Goal: Task Accomplishment & Management: Use online tool/utility

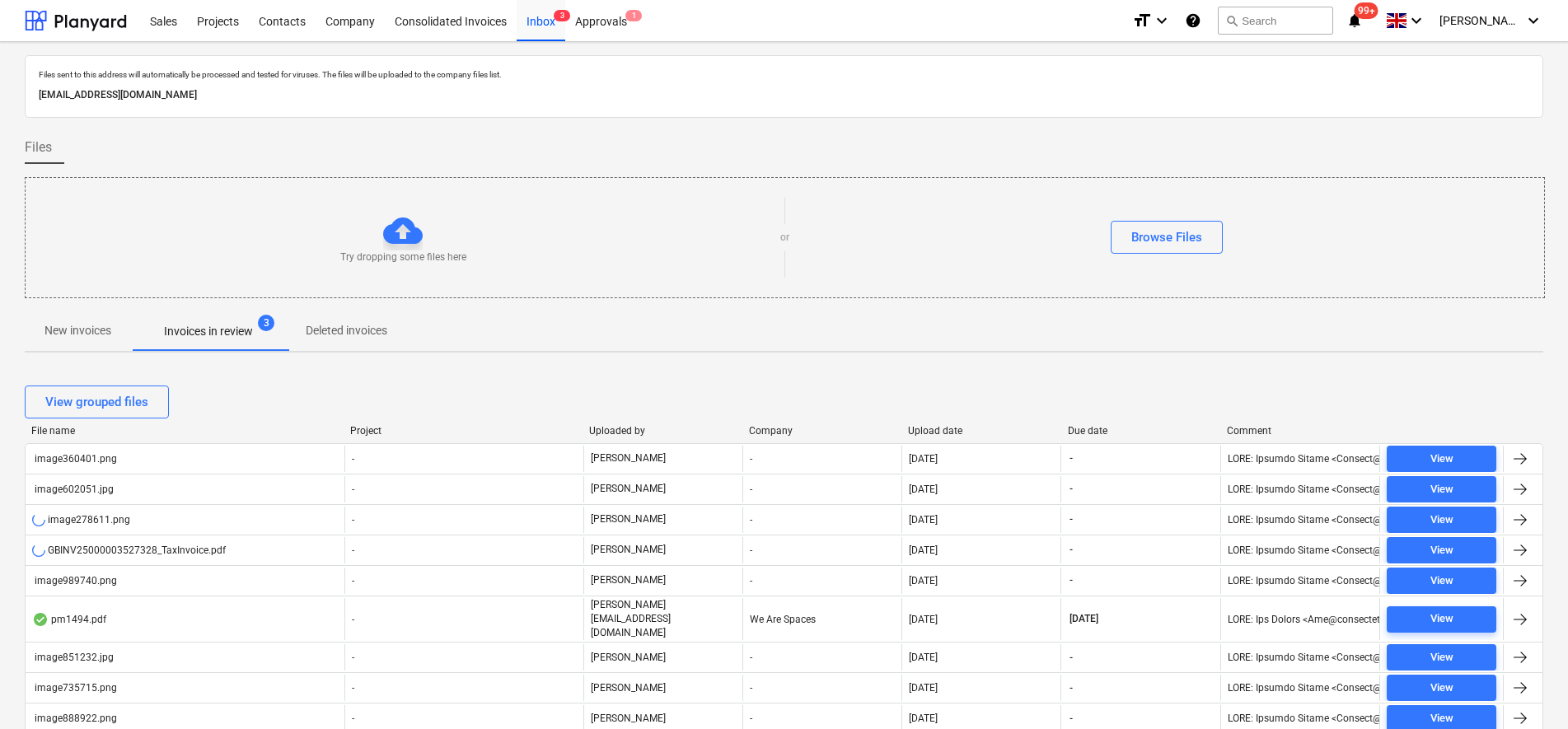
click at [65, 331] on p "New invoices" at bounding box center [78, 331] width 66 height 17
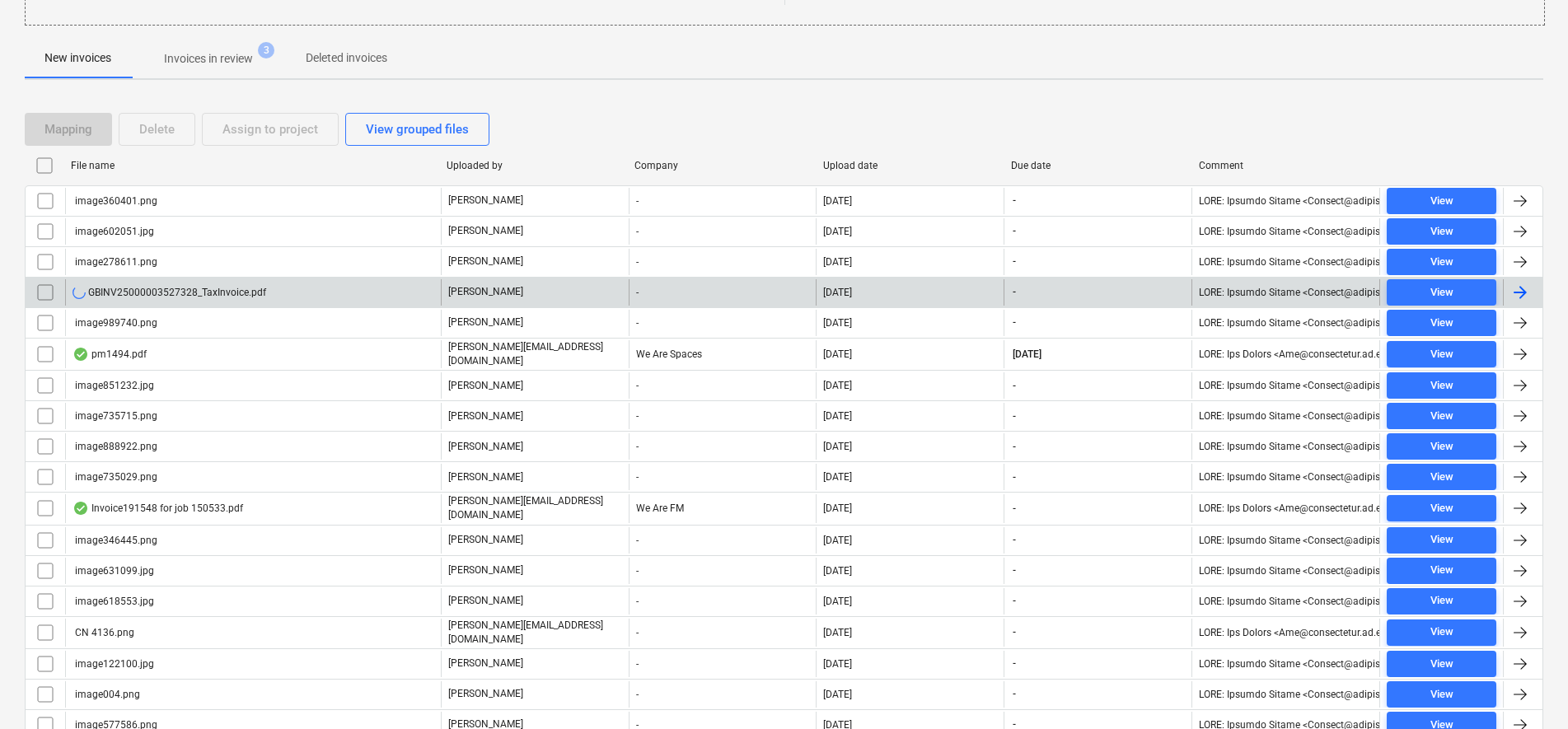
scroll to position [309, 0]
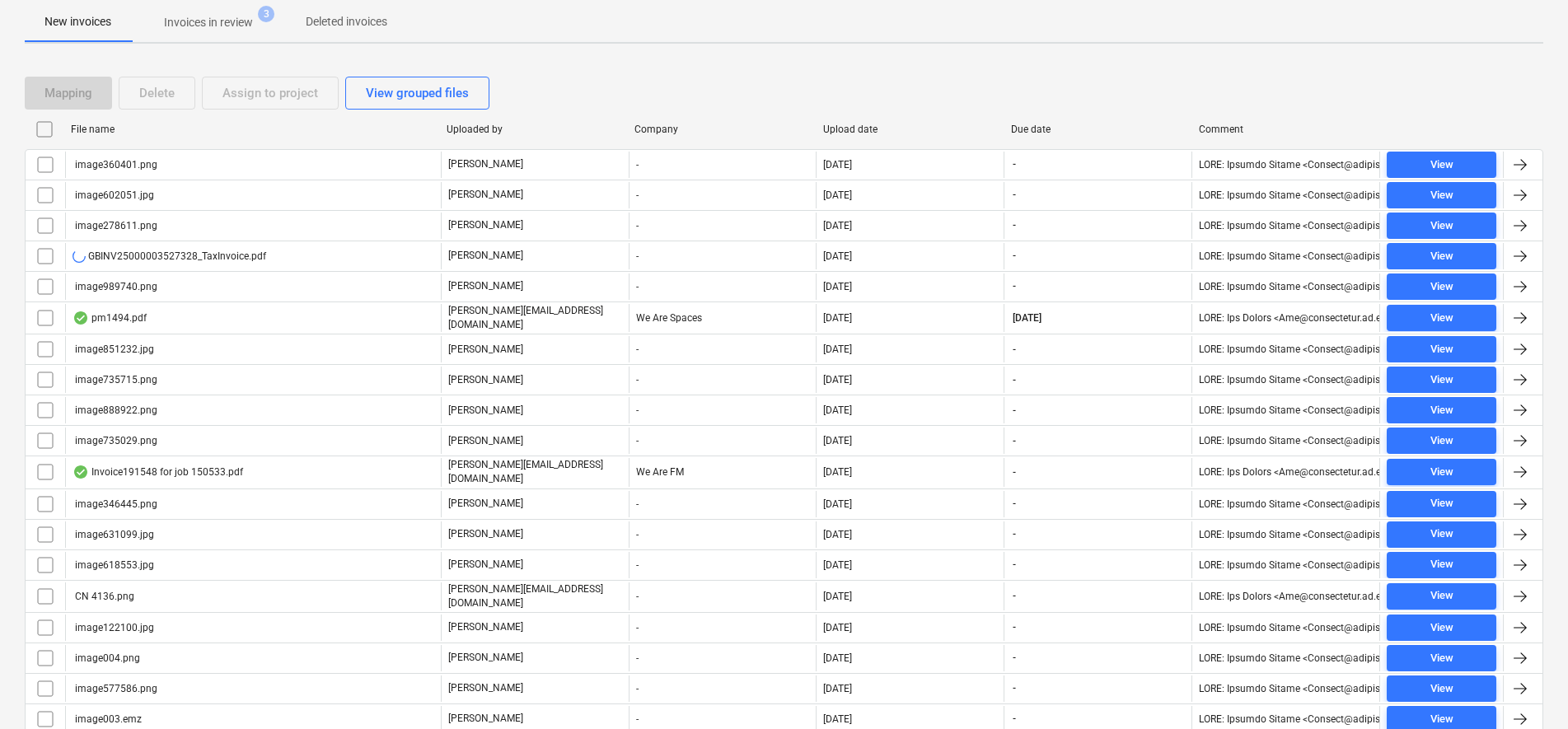
click at [41, 131] on input "checkbox" at bounding box center [44, 129] width 27 height 27
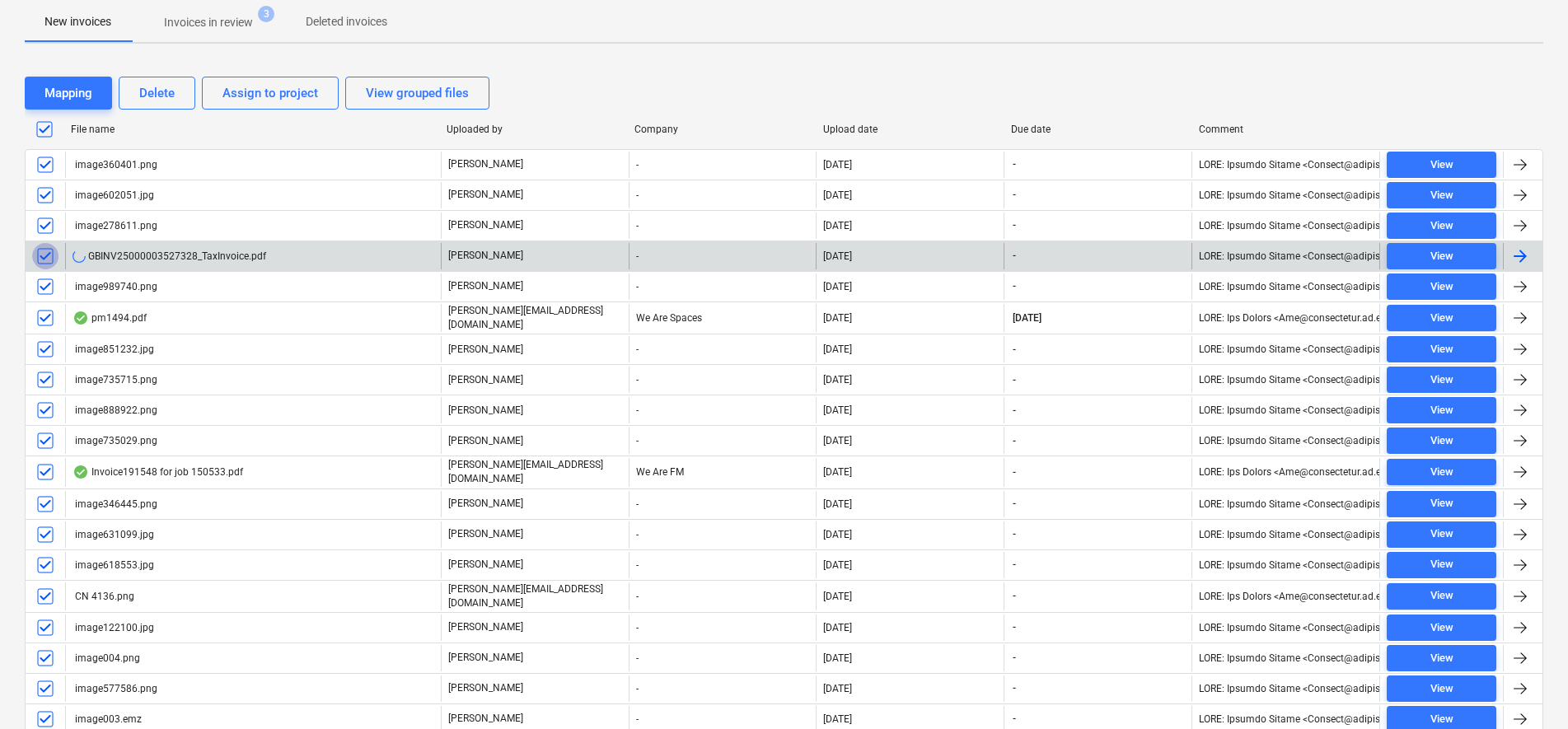
click at [51, 254] on input "checkbox" at bounding box center [45, 256] width 27 height 27
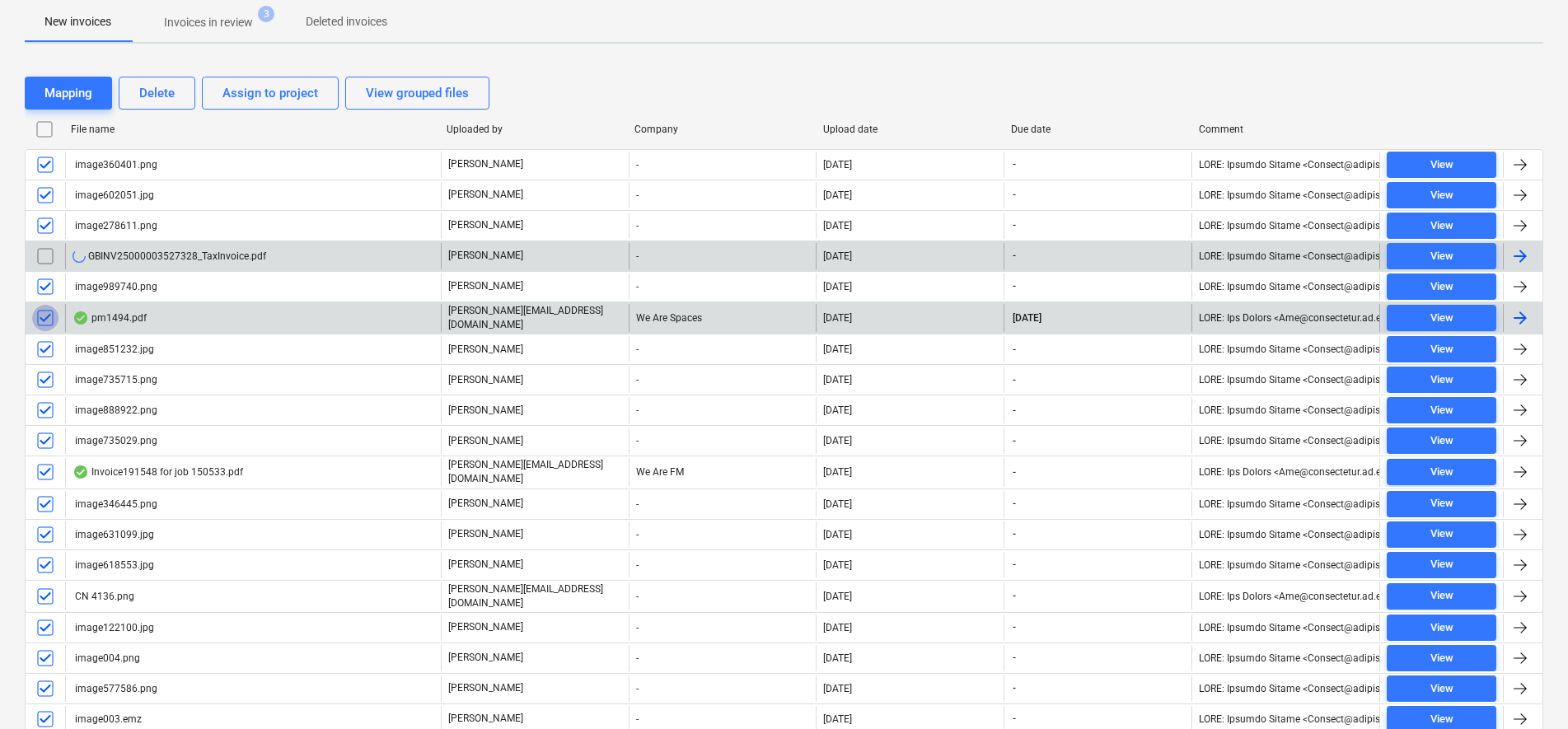
click at [50, 312] on input "checkbox" at bounding box center [45, 318] width 27 height 27
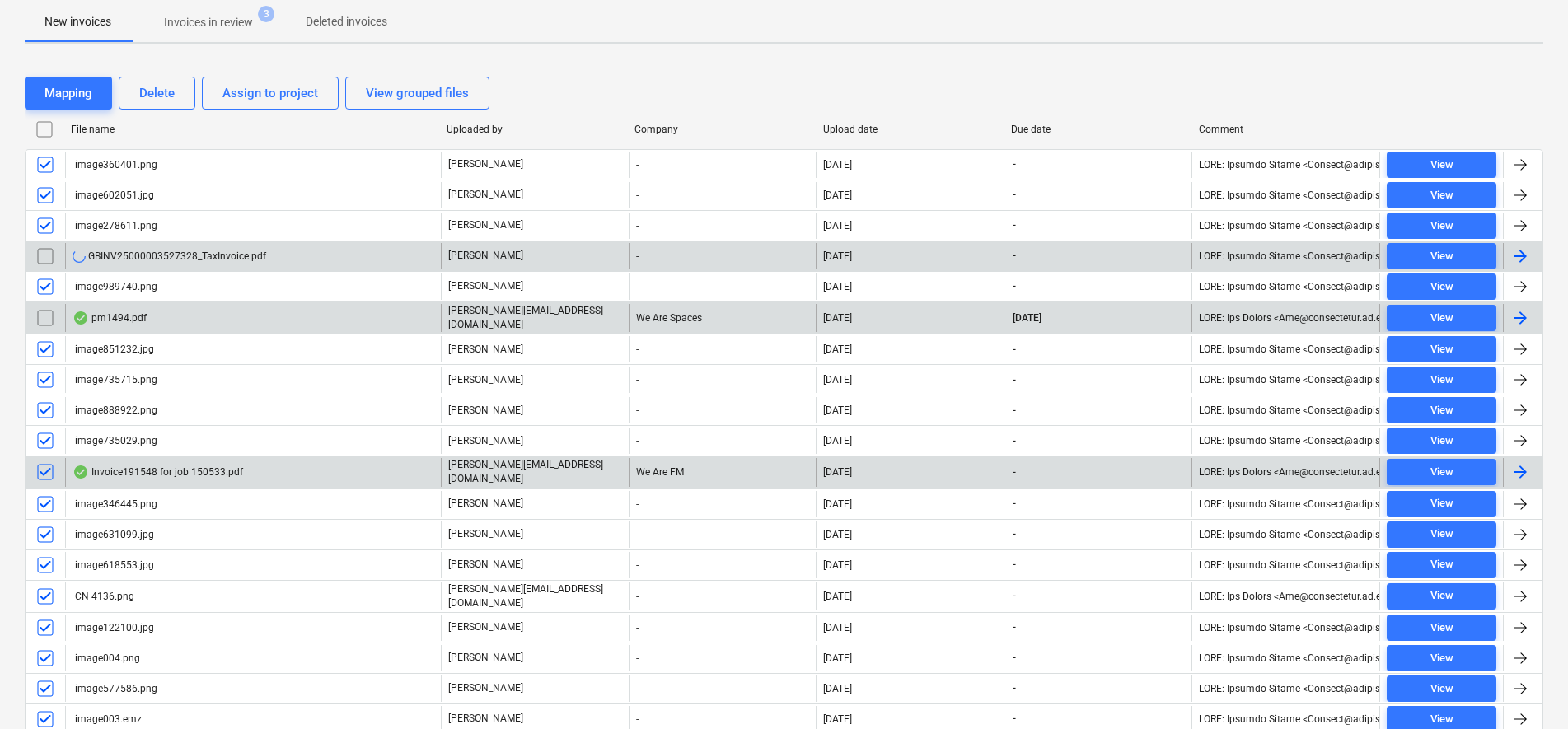
click at [53, 469] on input "checkbox" at bounding box center [45, 472] width 27 height 27
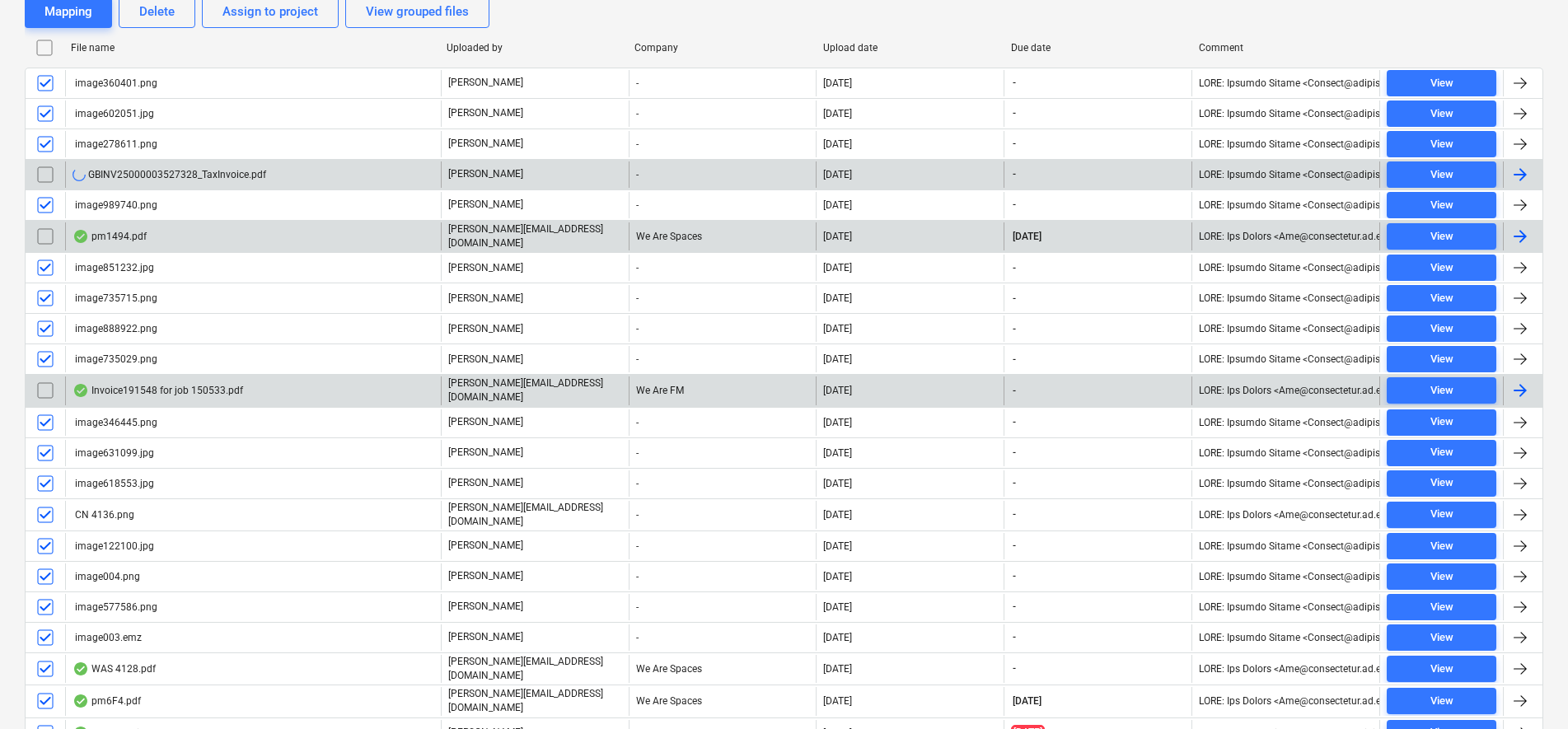
scroll to position [515, 0]
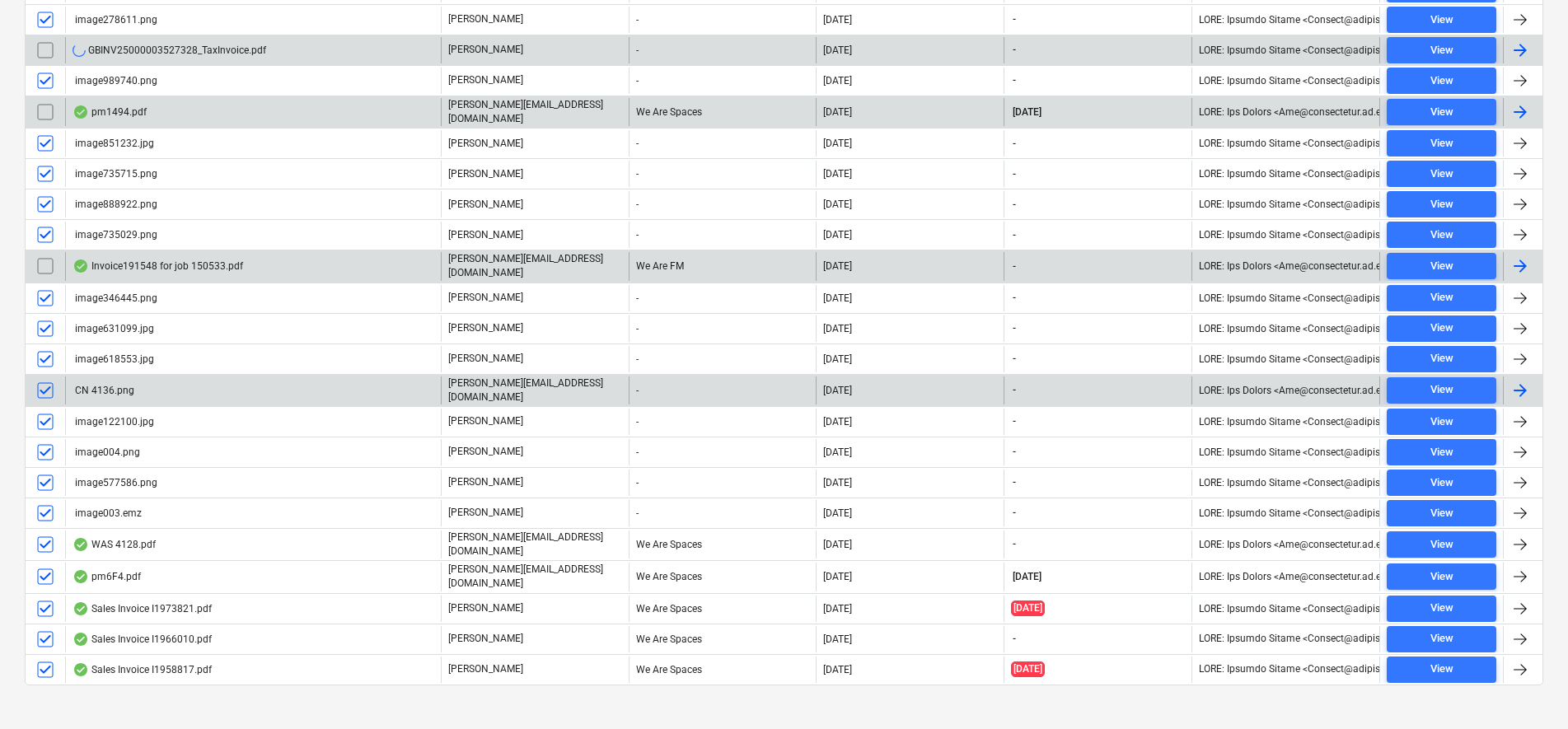
click at [52, 380] on input "checkbox" at bounding box center [45, 390] width 27 height 27
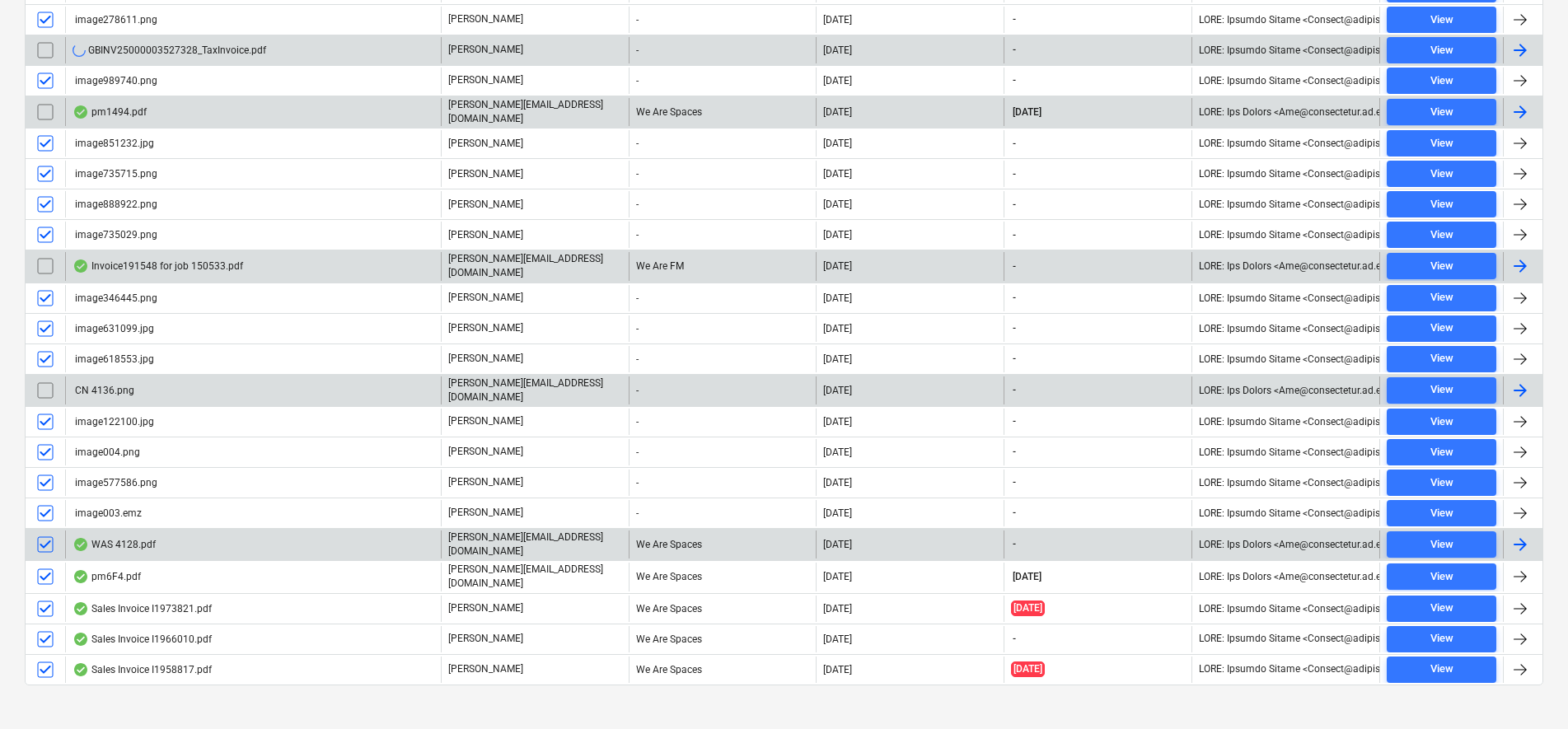
click at [49, 539] on input "checkbox" at bounding box center [45, 545] width 27 height 27
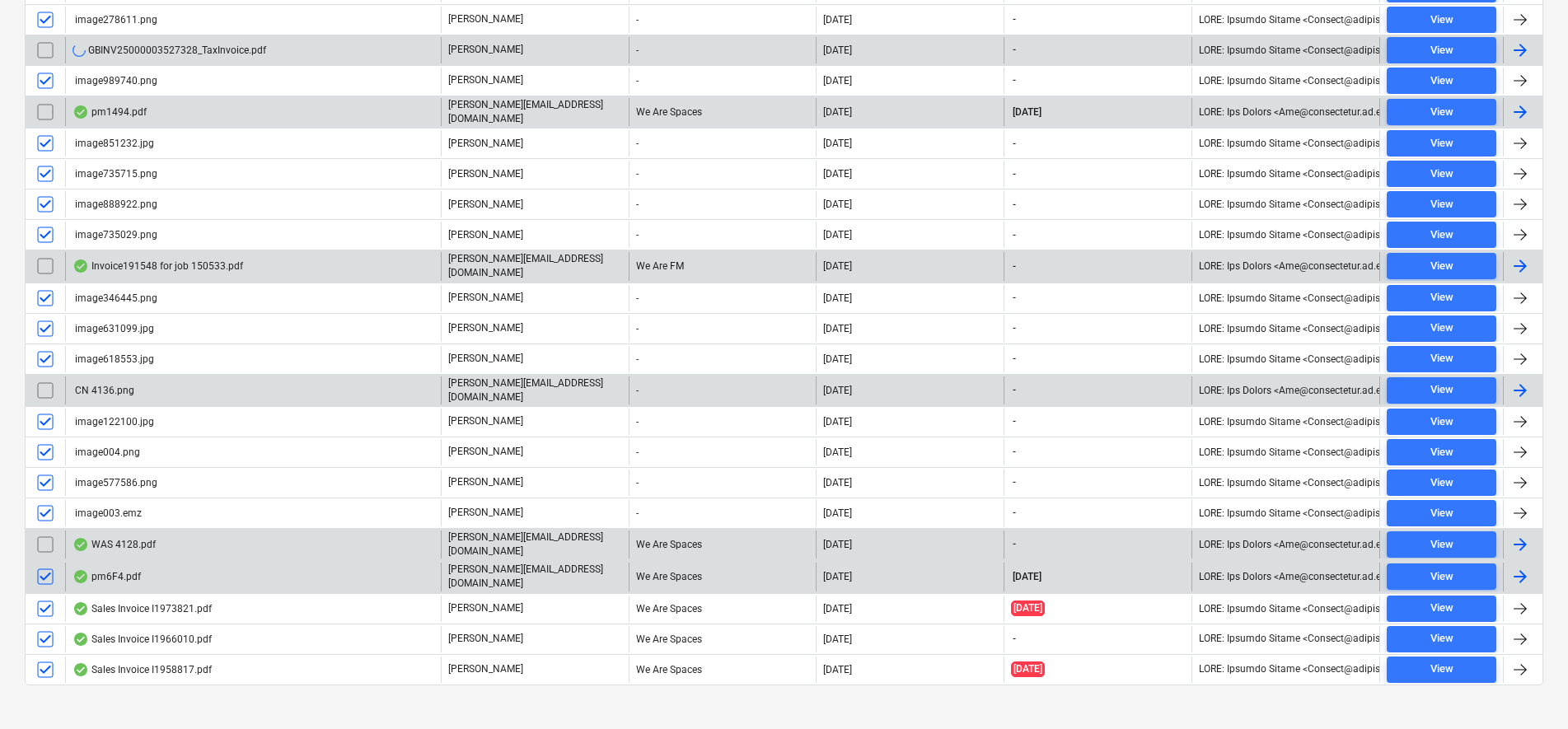
click at [48, 569] on input "checkbox" at bounding box center [45, 576] width 27 height 27
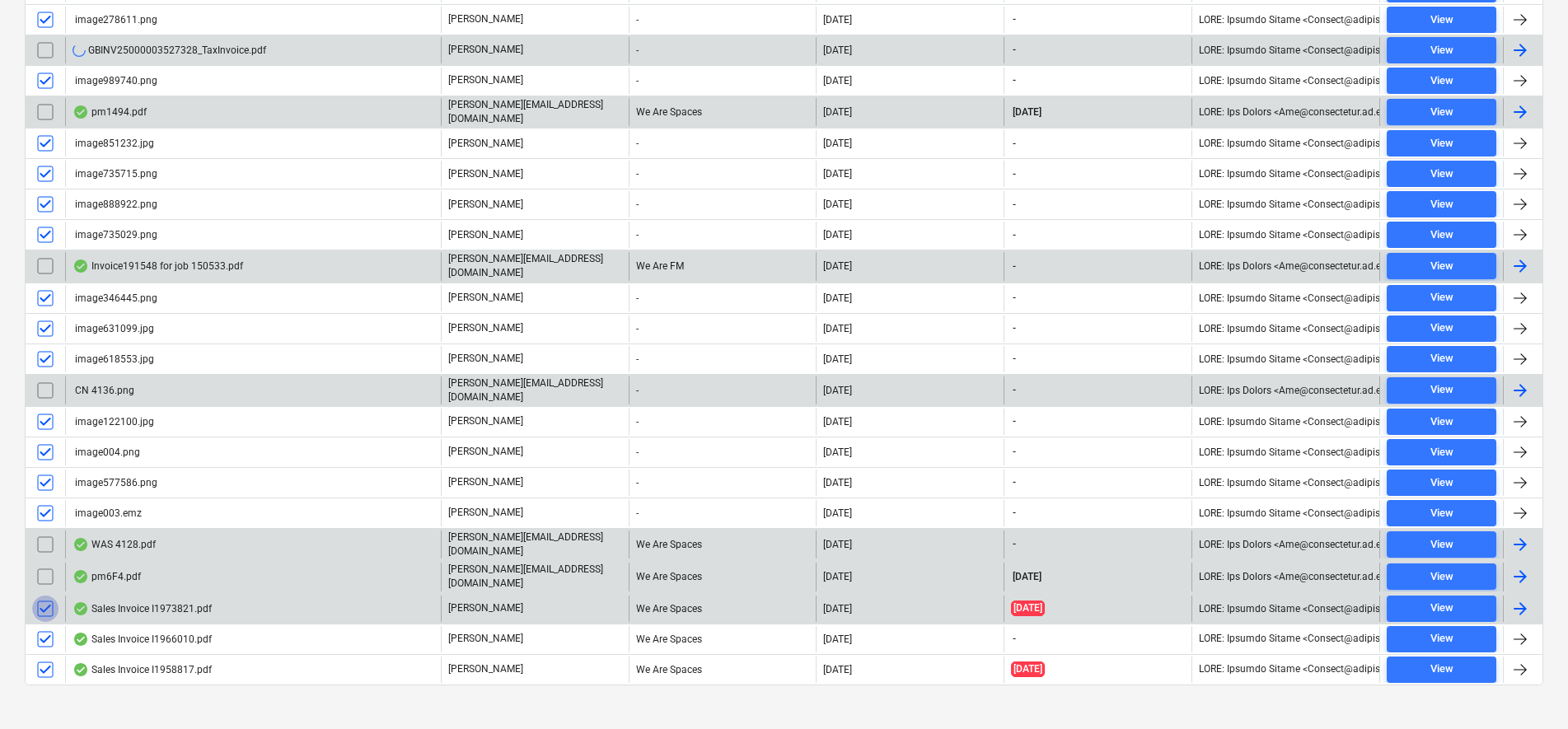
click at [47, 597] on input "checkbox" at bounding box center [45, 609] width 27 height 27
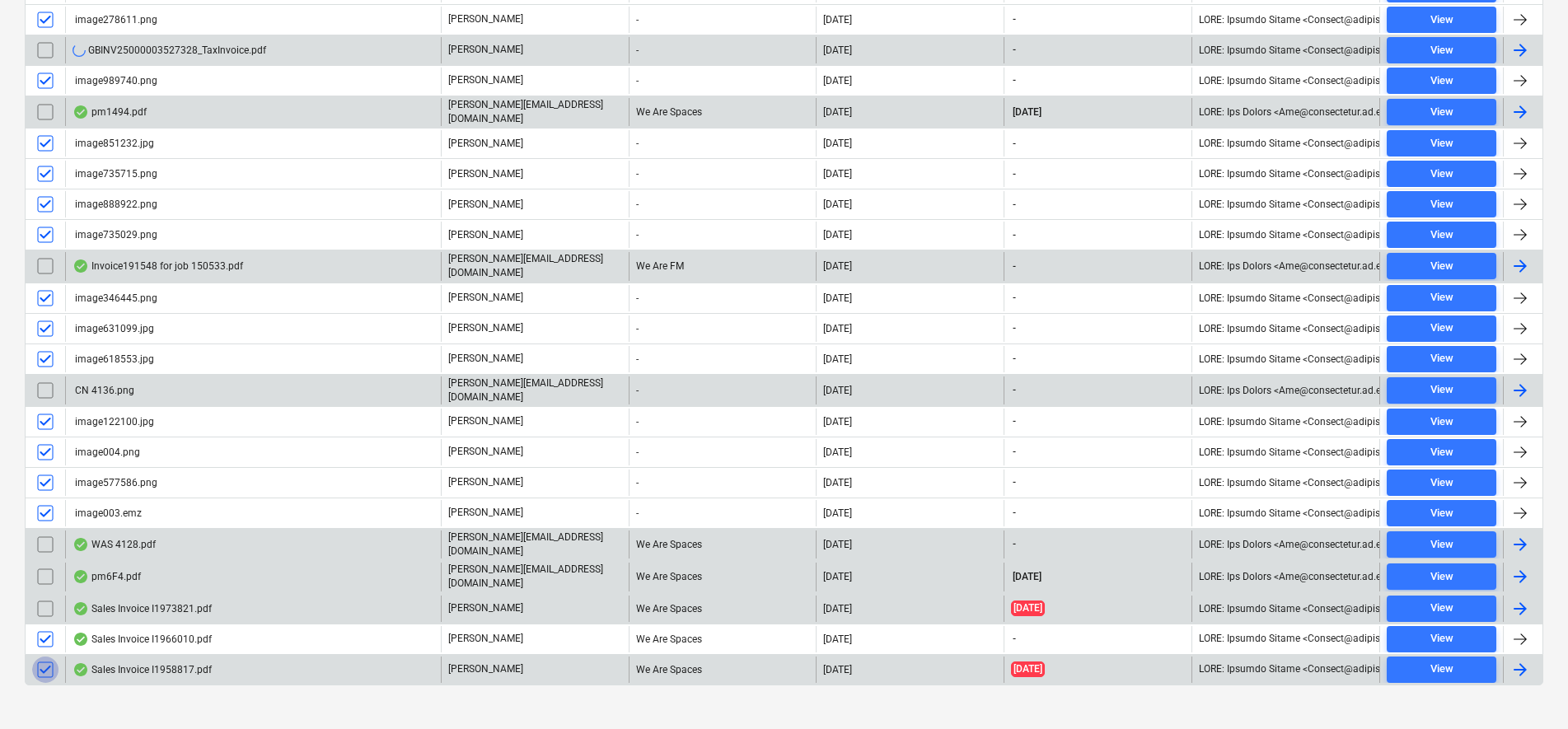
click at [40, 664] on input "checkbox" at bounding box center [45, 670] width 27 height 27
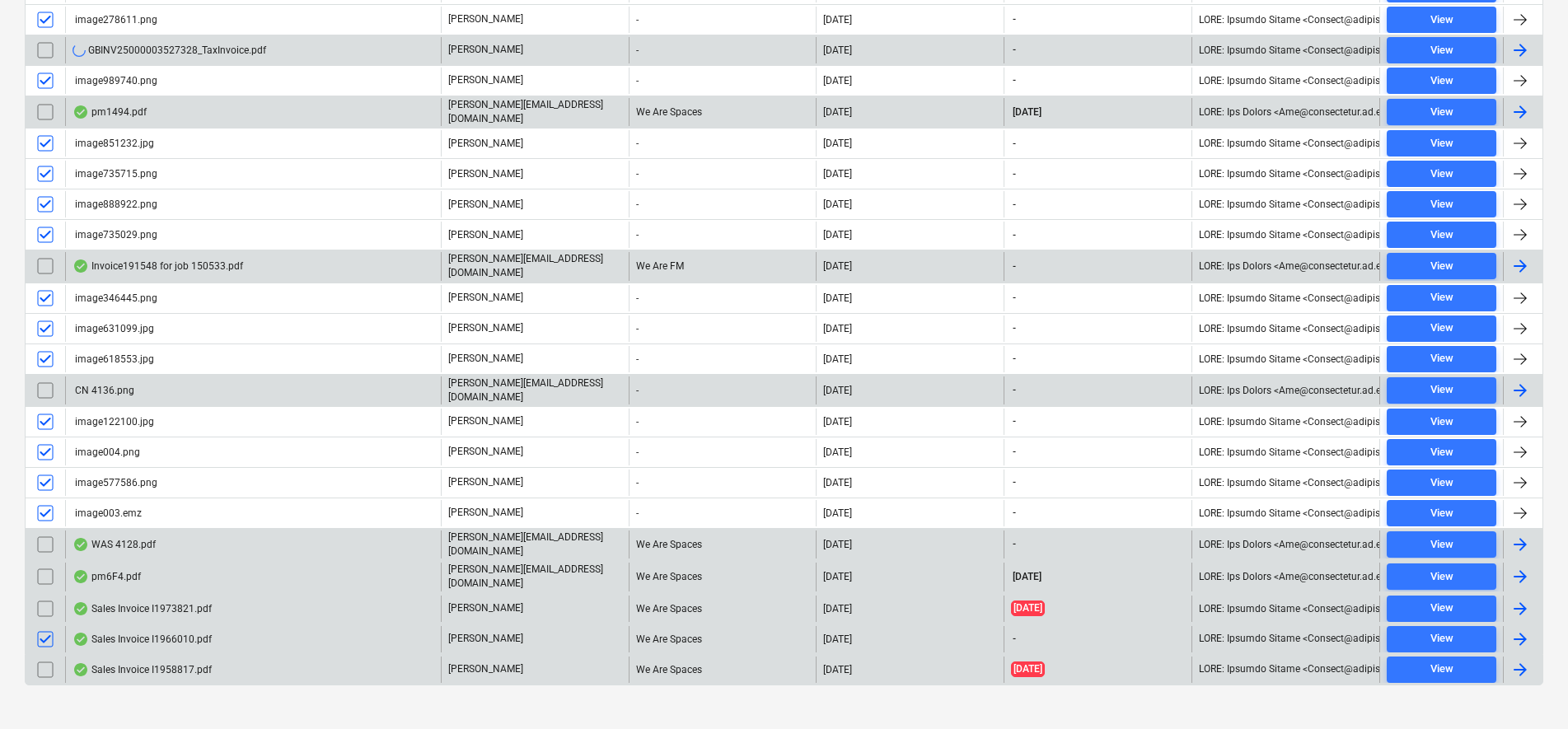
click at [41, 628] on input "checkbox" at bounding box center [45, 639] width 27 height 27
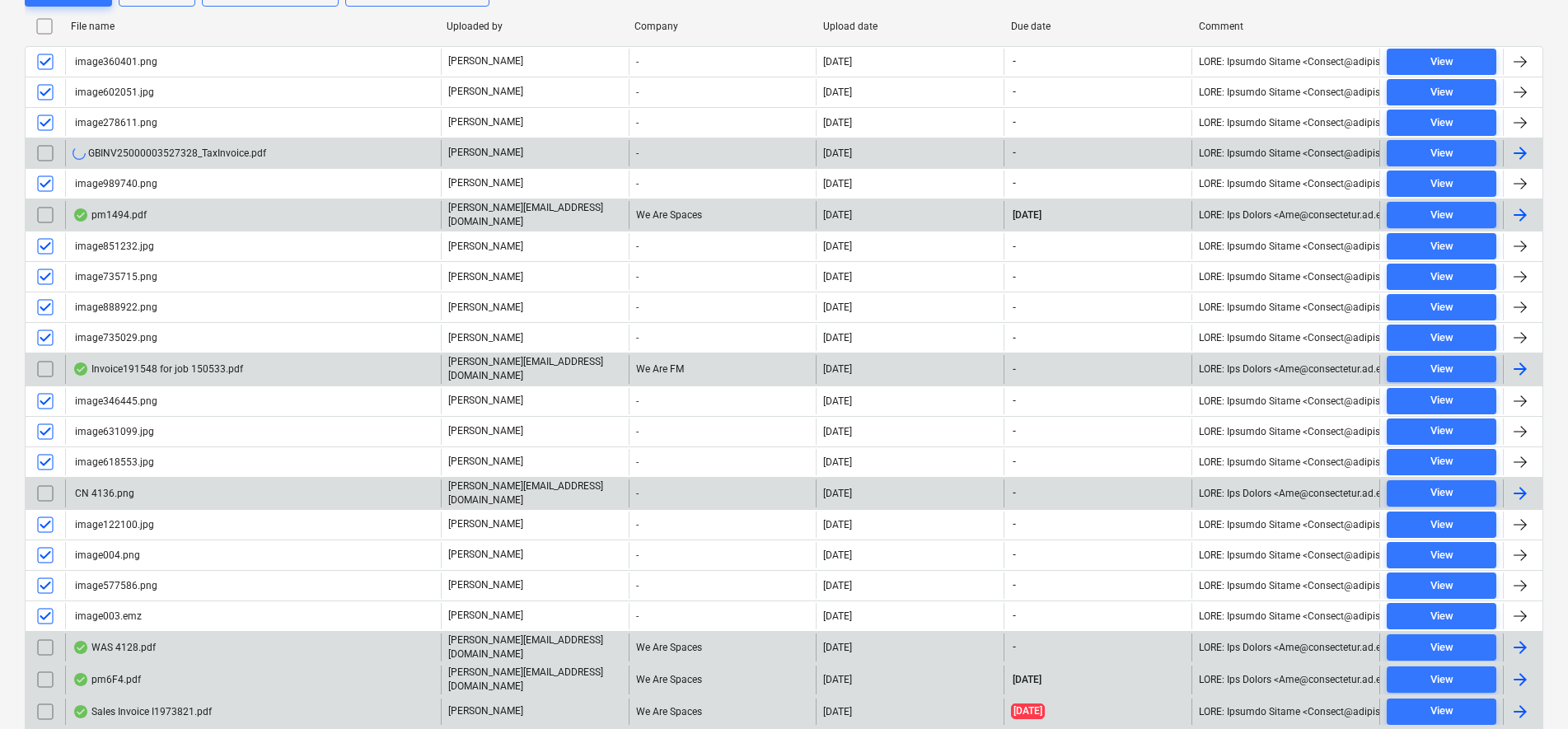
scroll to position [309, 0]
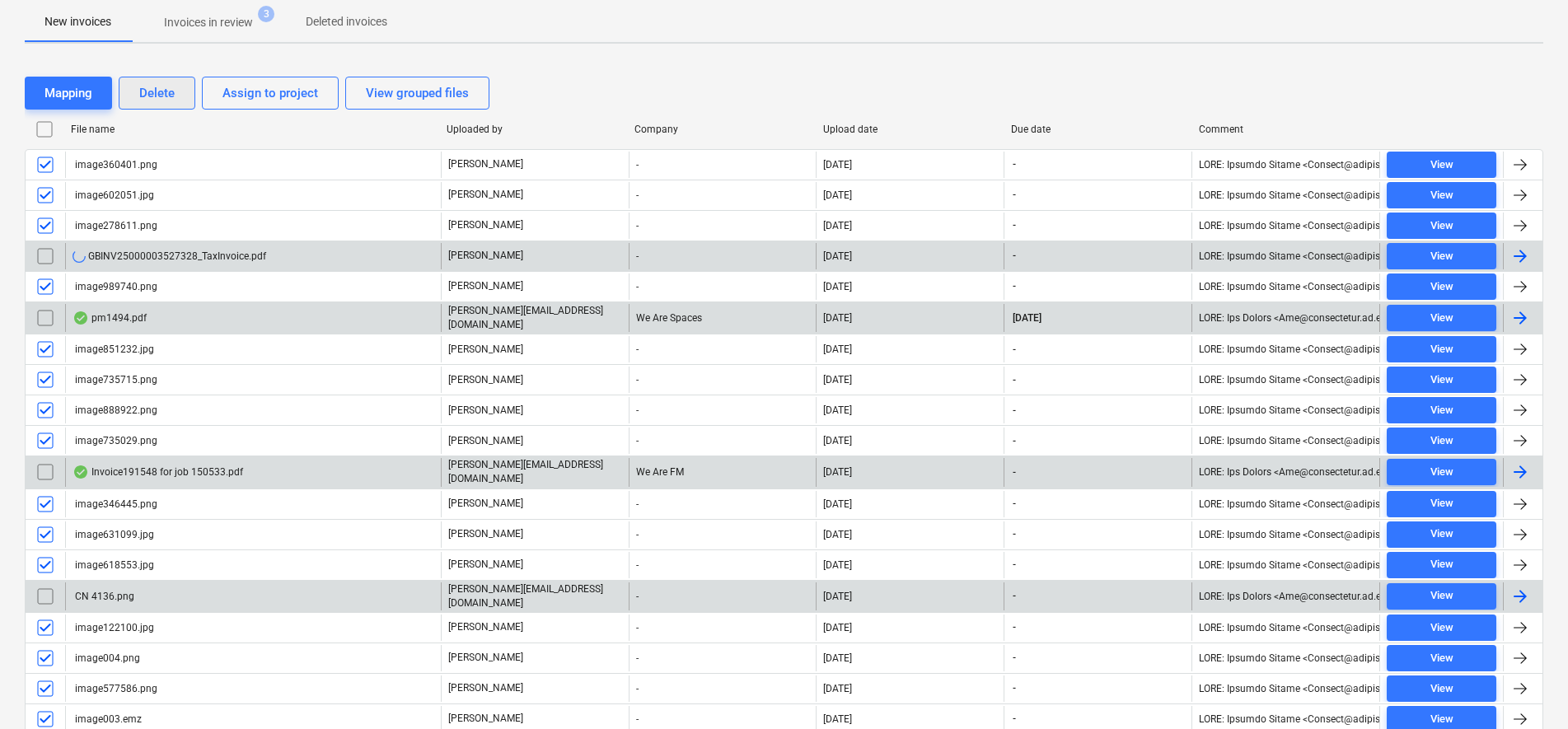
click at [147, 99] on div "Delete" at bounding box center [157, 93] width 35 height 22
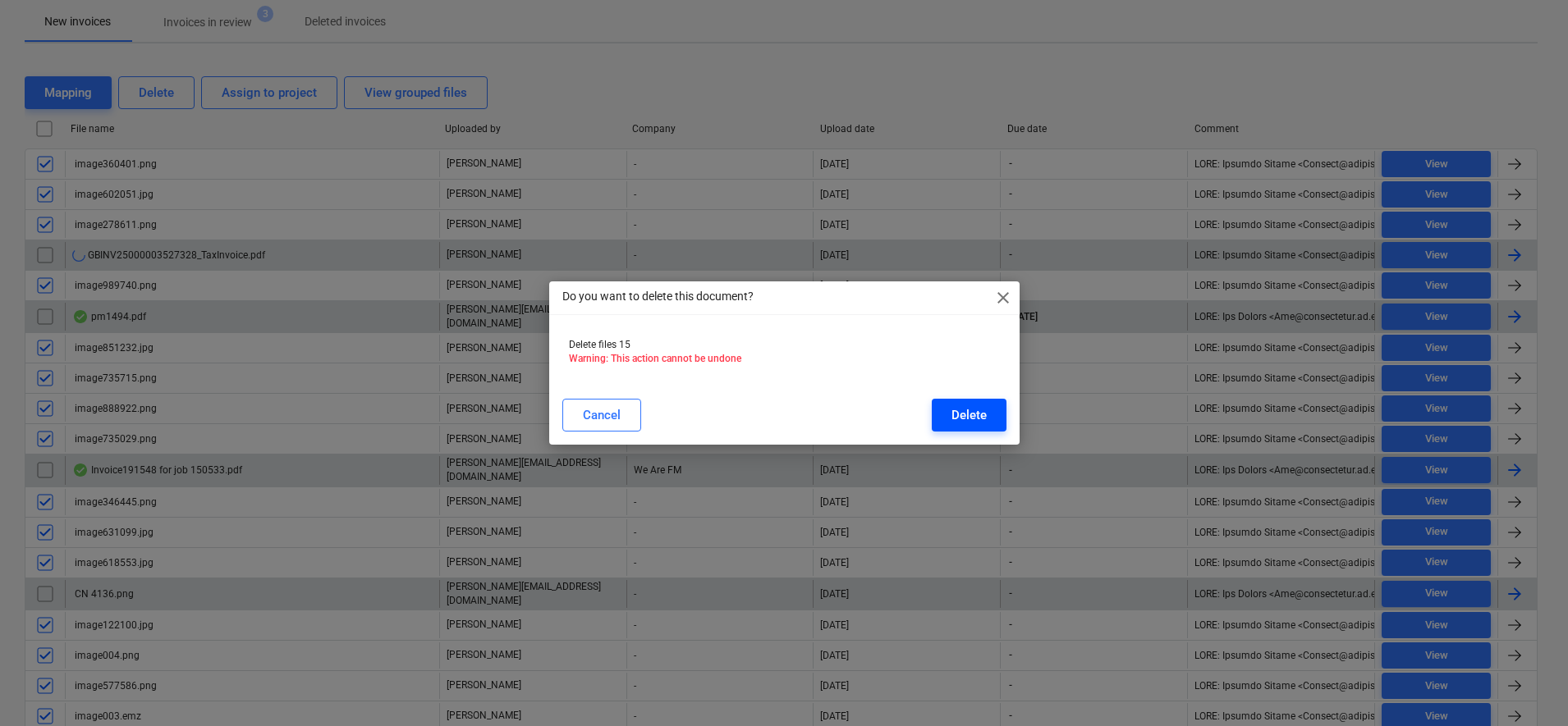
click at [983, 408] on div "Delete" at bounding box center [969, 415] width 35 height 21
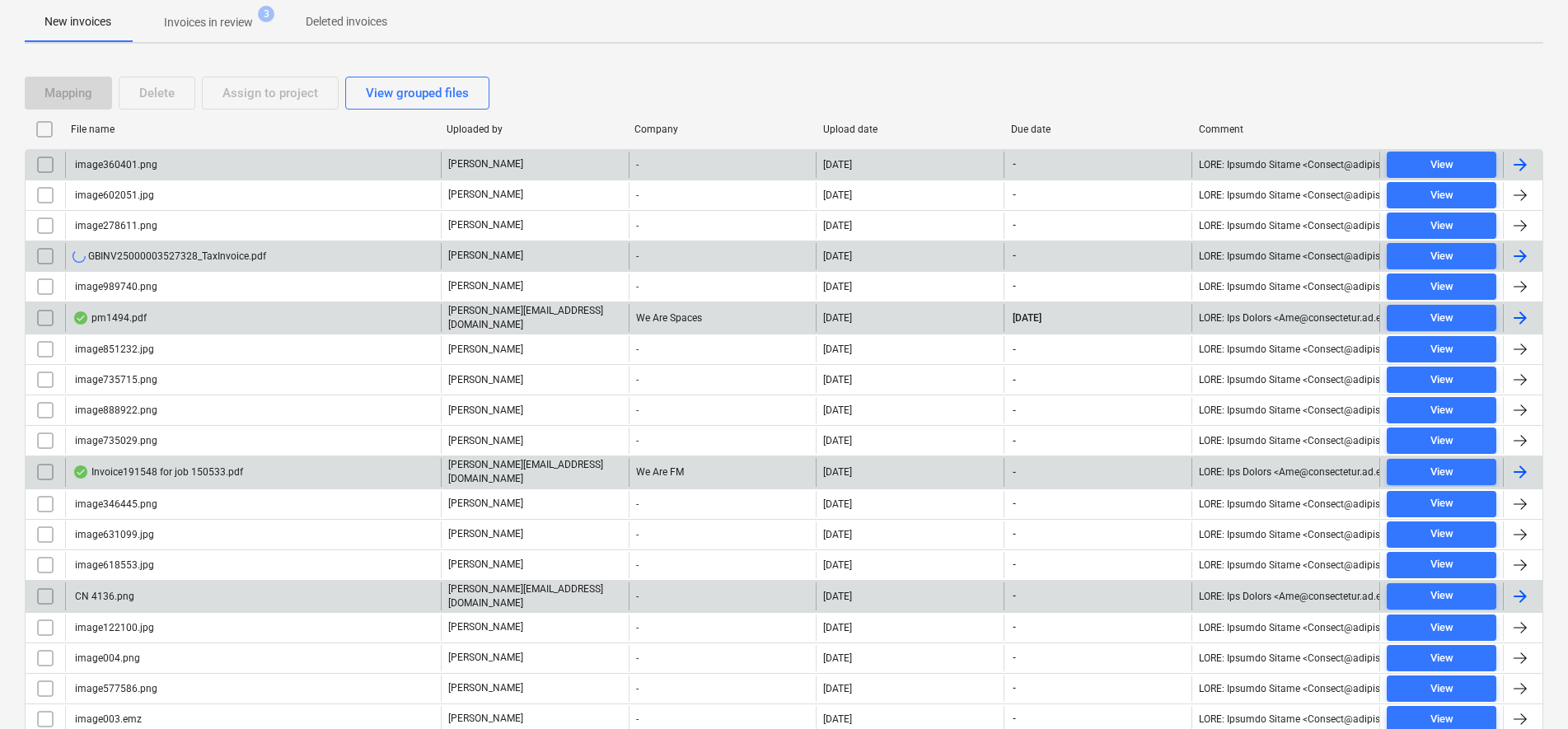
scroll to position [64, 0]
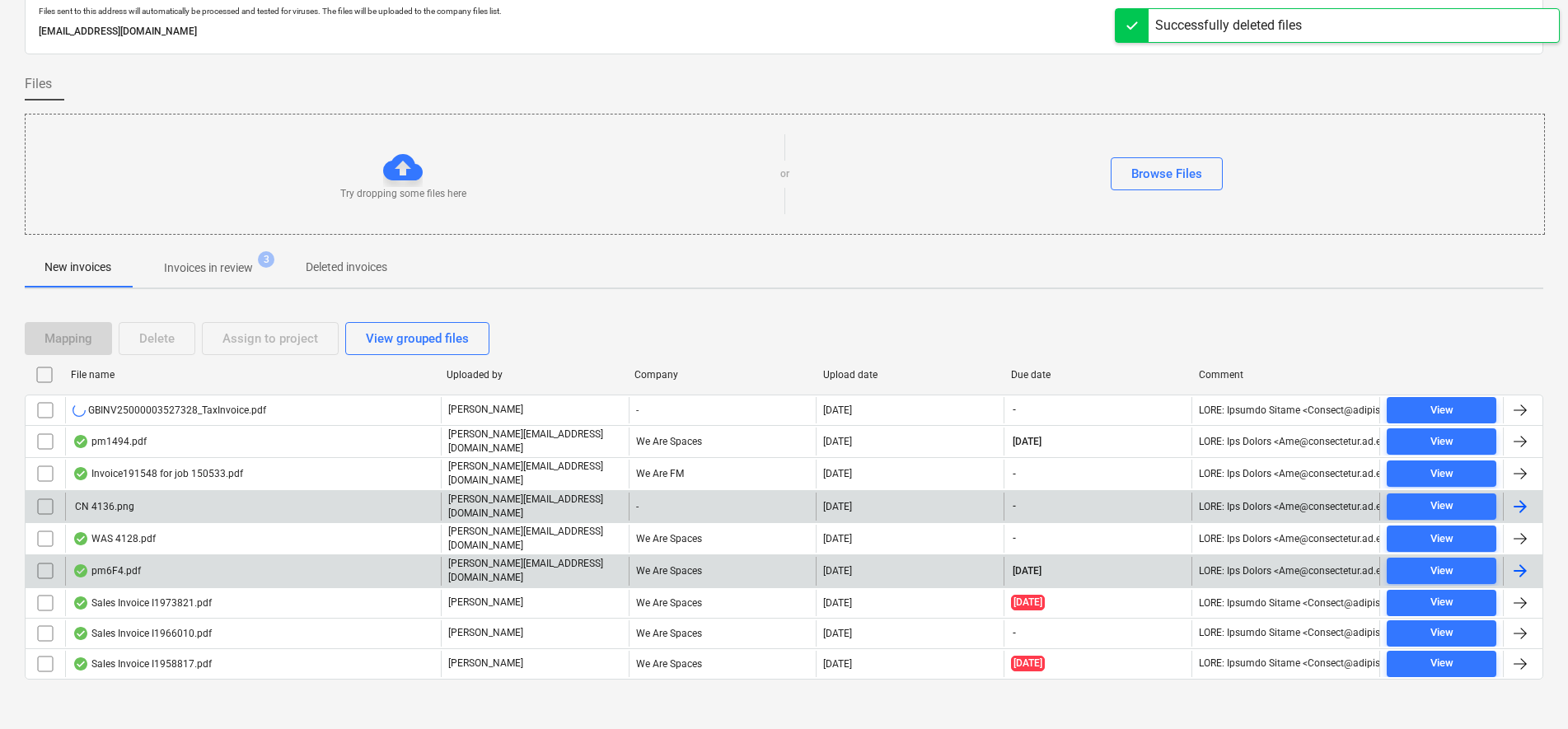
click at [236, 271] on p "Invoices in review" at bounding box center [208, 268] width 89 height 17
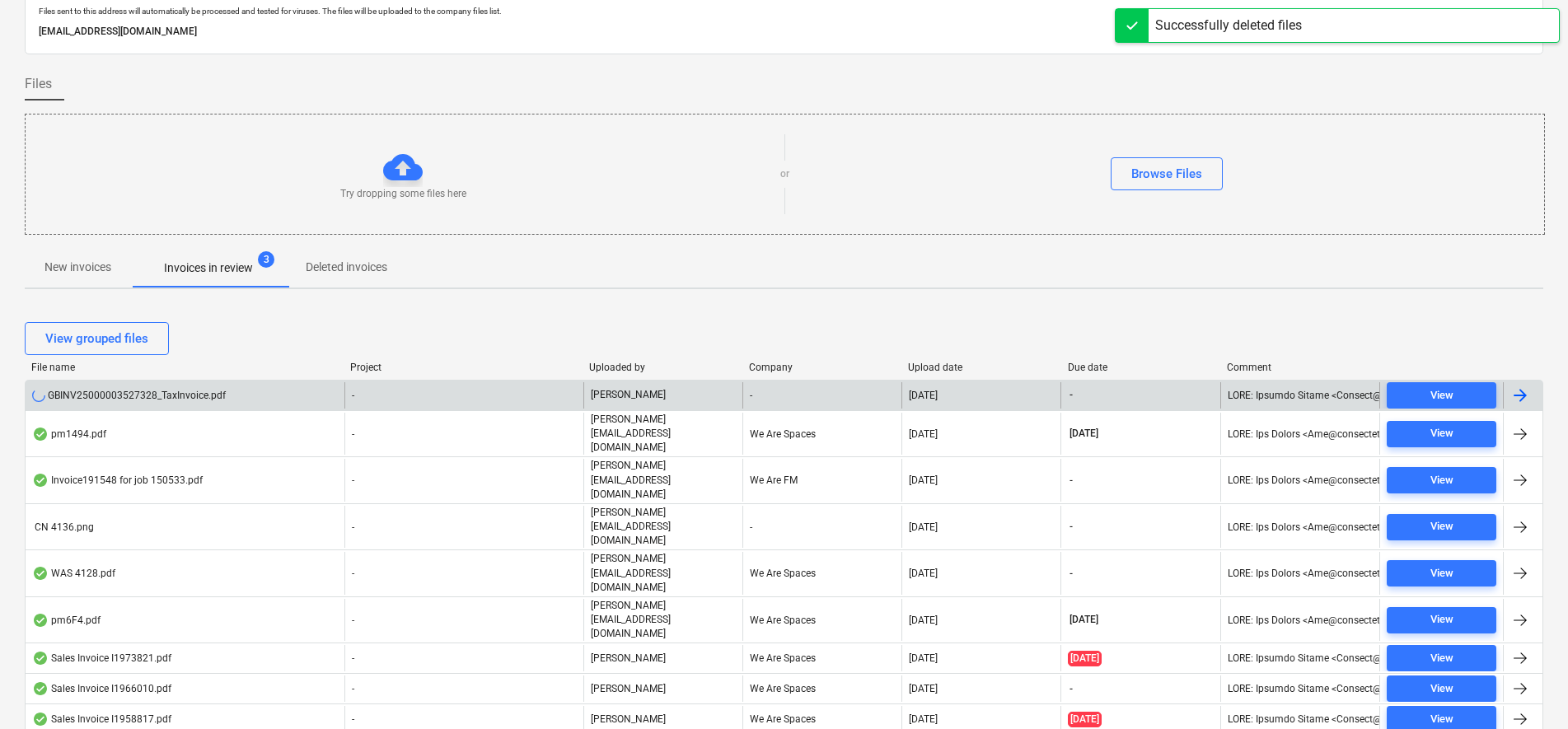
click at [319, 391] on div "GBINV25000003527328_TaxInvoice.pdf" at bounding box center [185, 396] width 319 height 27
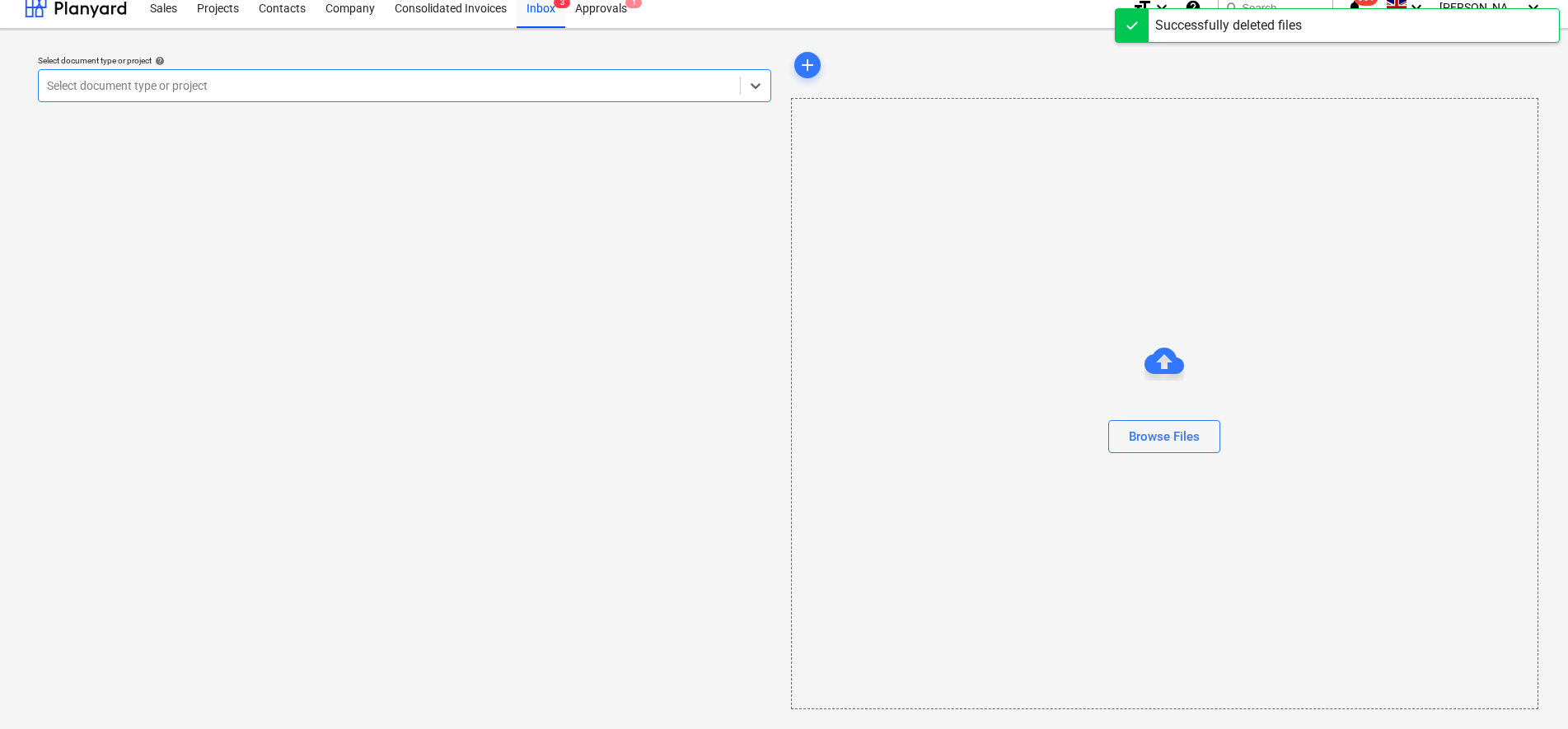
scroll to position [13, 0]
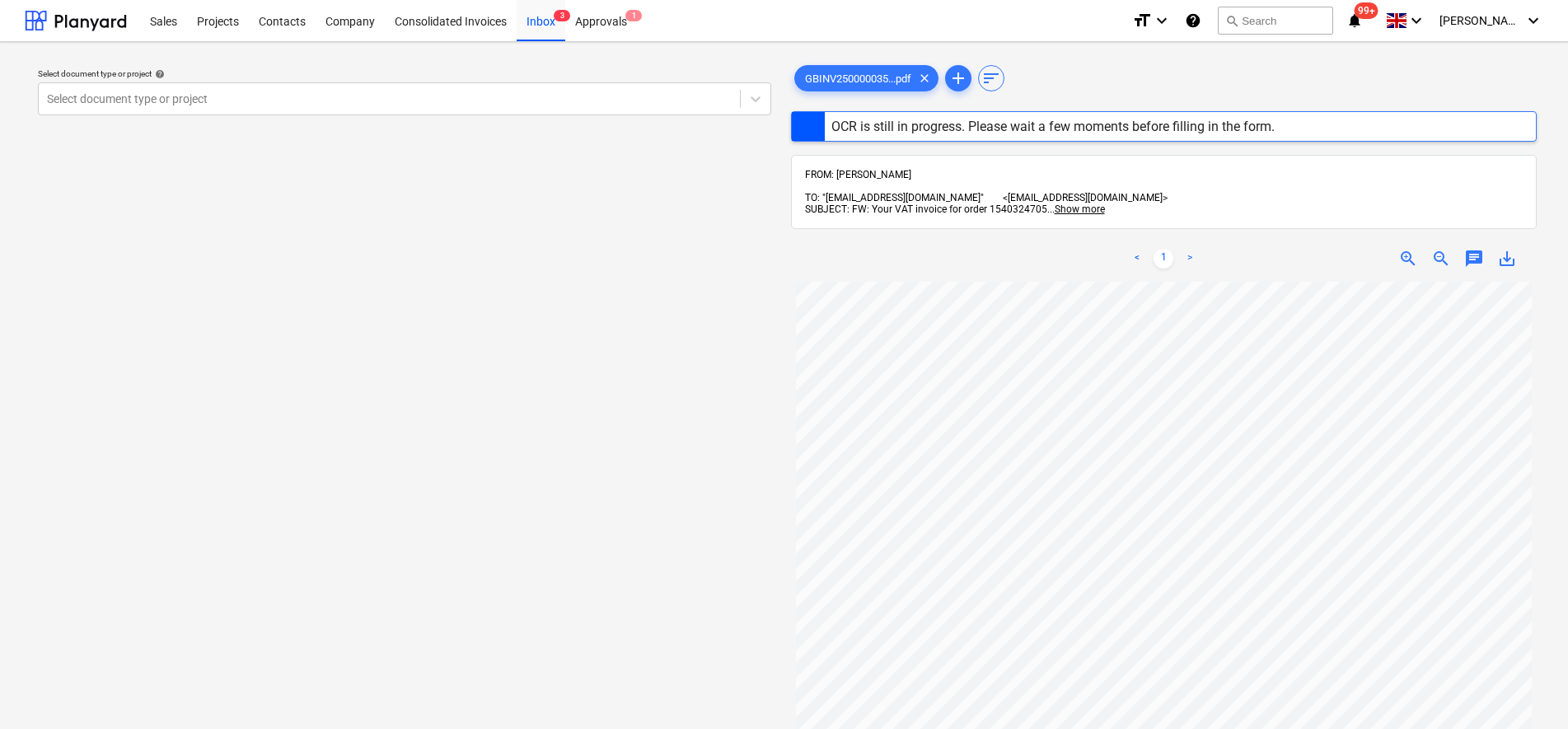
click at [209, 77] on div "Select document type or project help" at bounding box center [404, 73] width 733 height 10
click at [200, 96] on div at bounding box center [389, 98] width 685 height 16
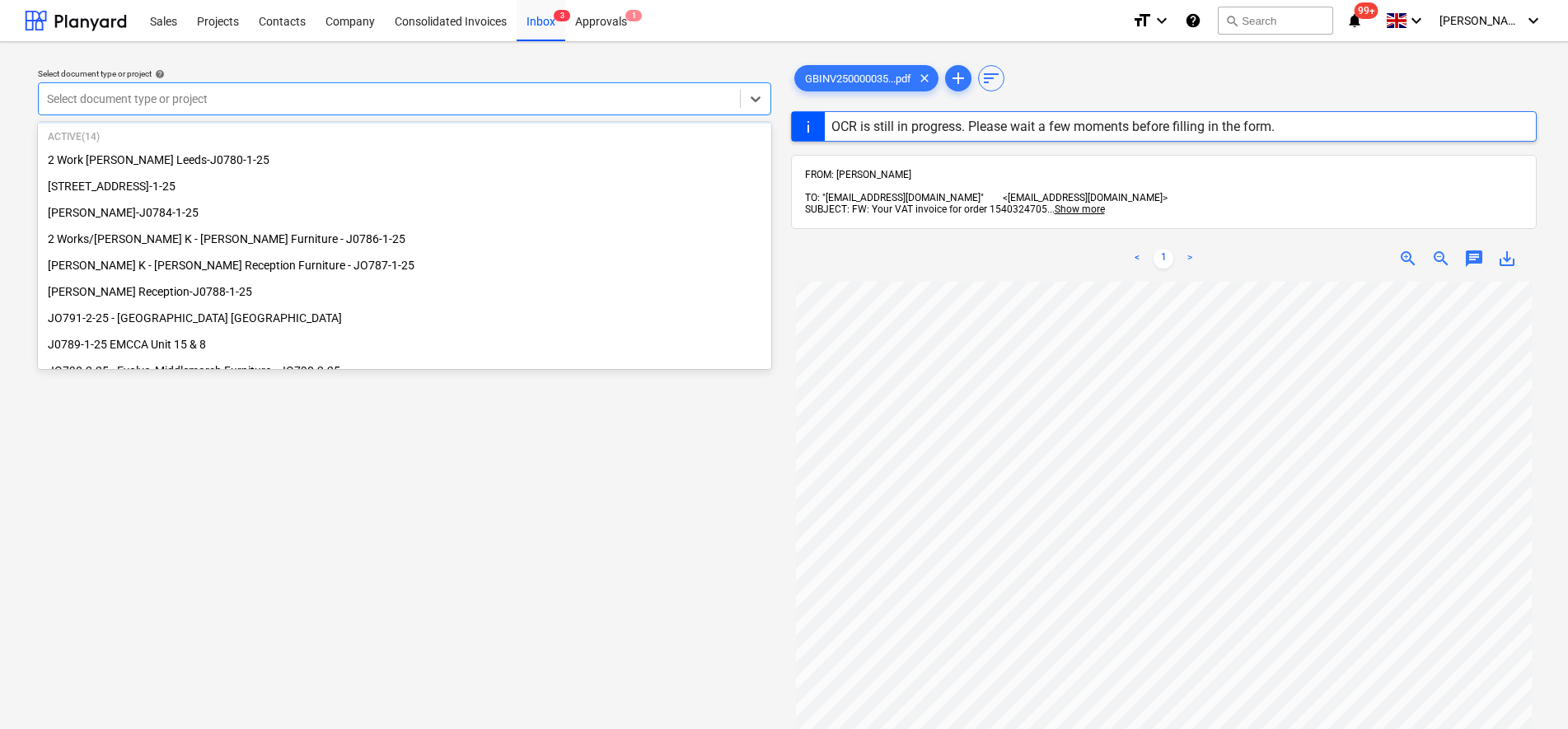
scroll to position [103, 0]
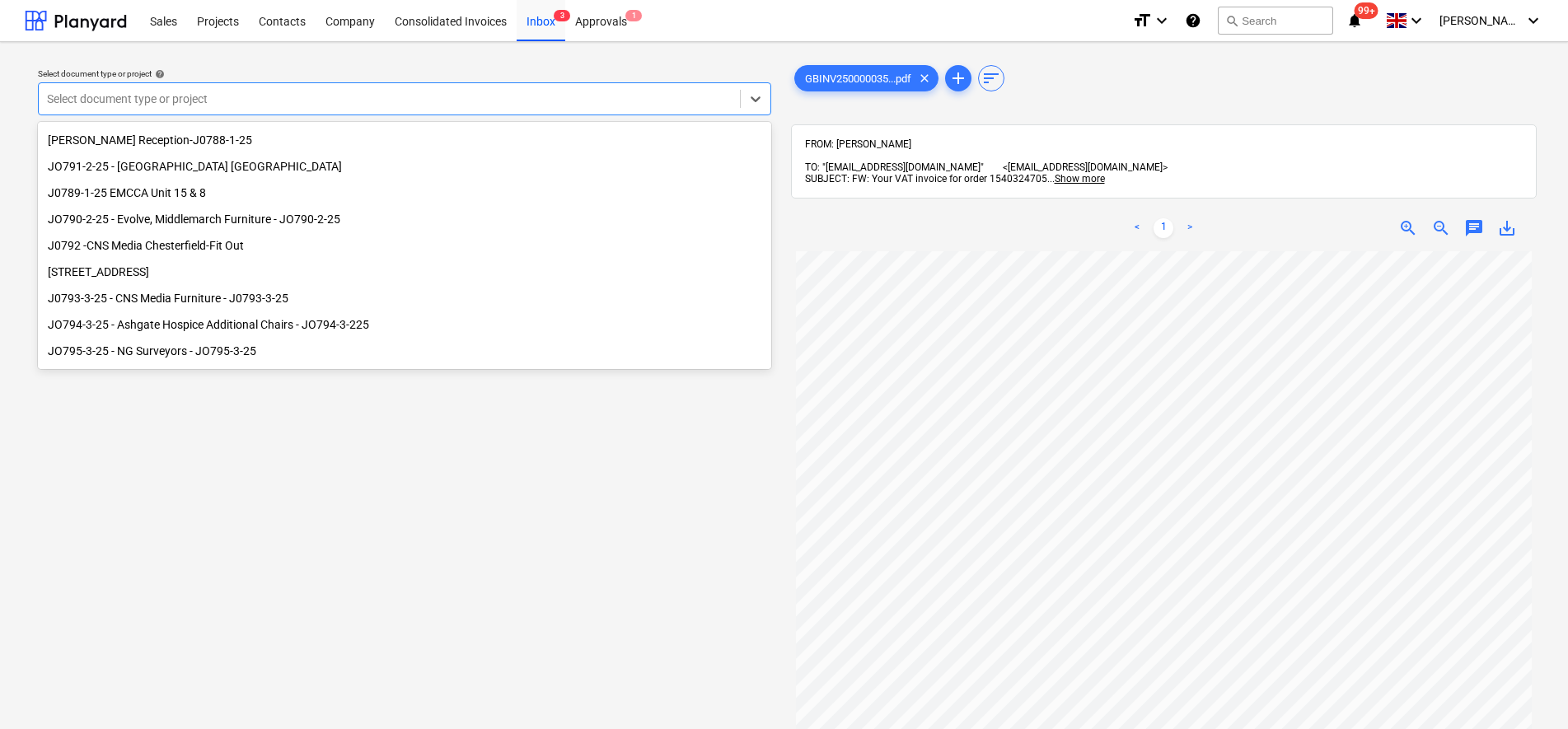
scroll to position [224, 0]
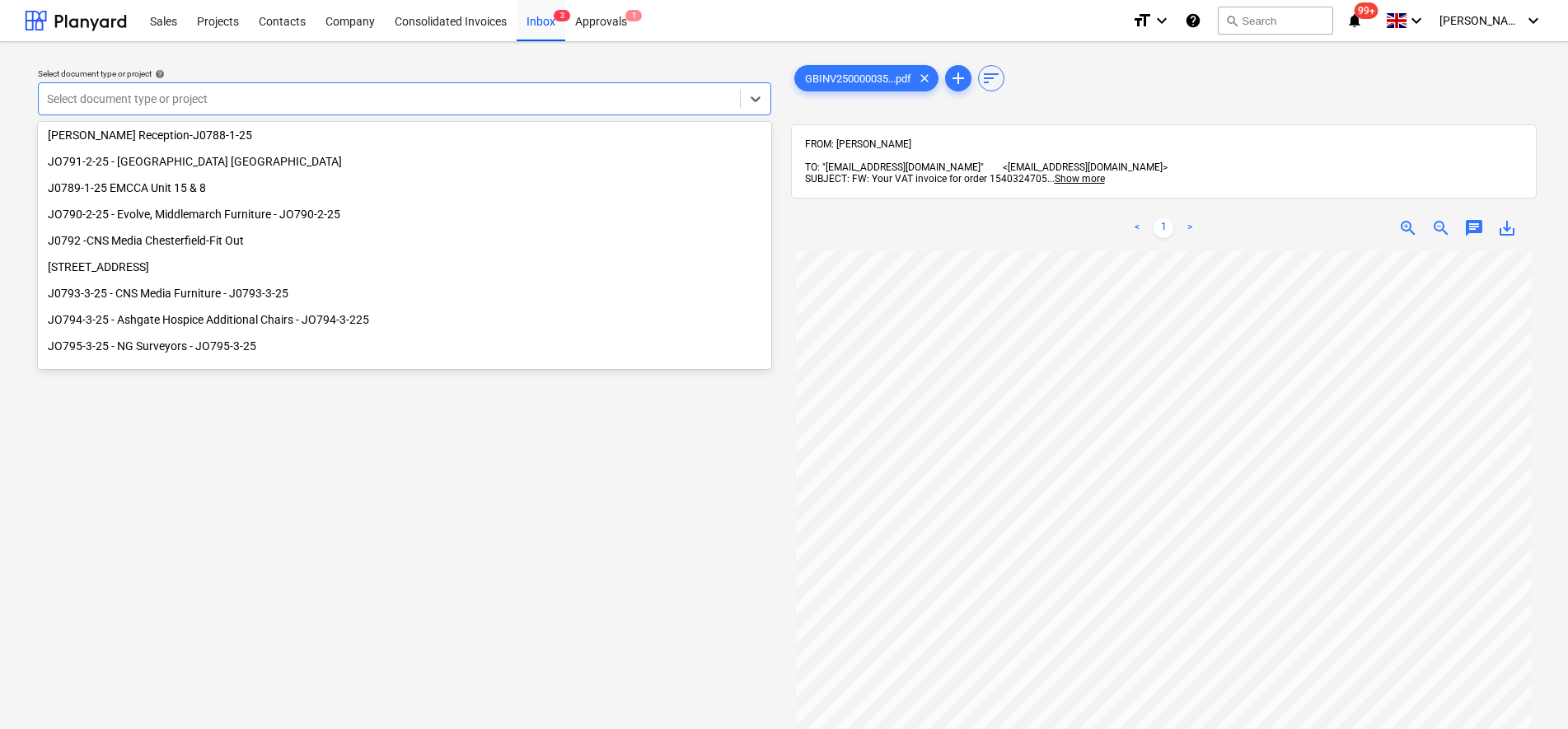
click at [240, 239] on div "J0792 -CNS Media Chesterfield-Fit Out" at bounding box center [404, 240] width 733 height 27
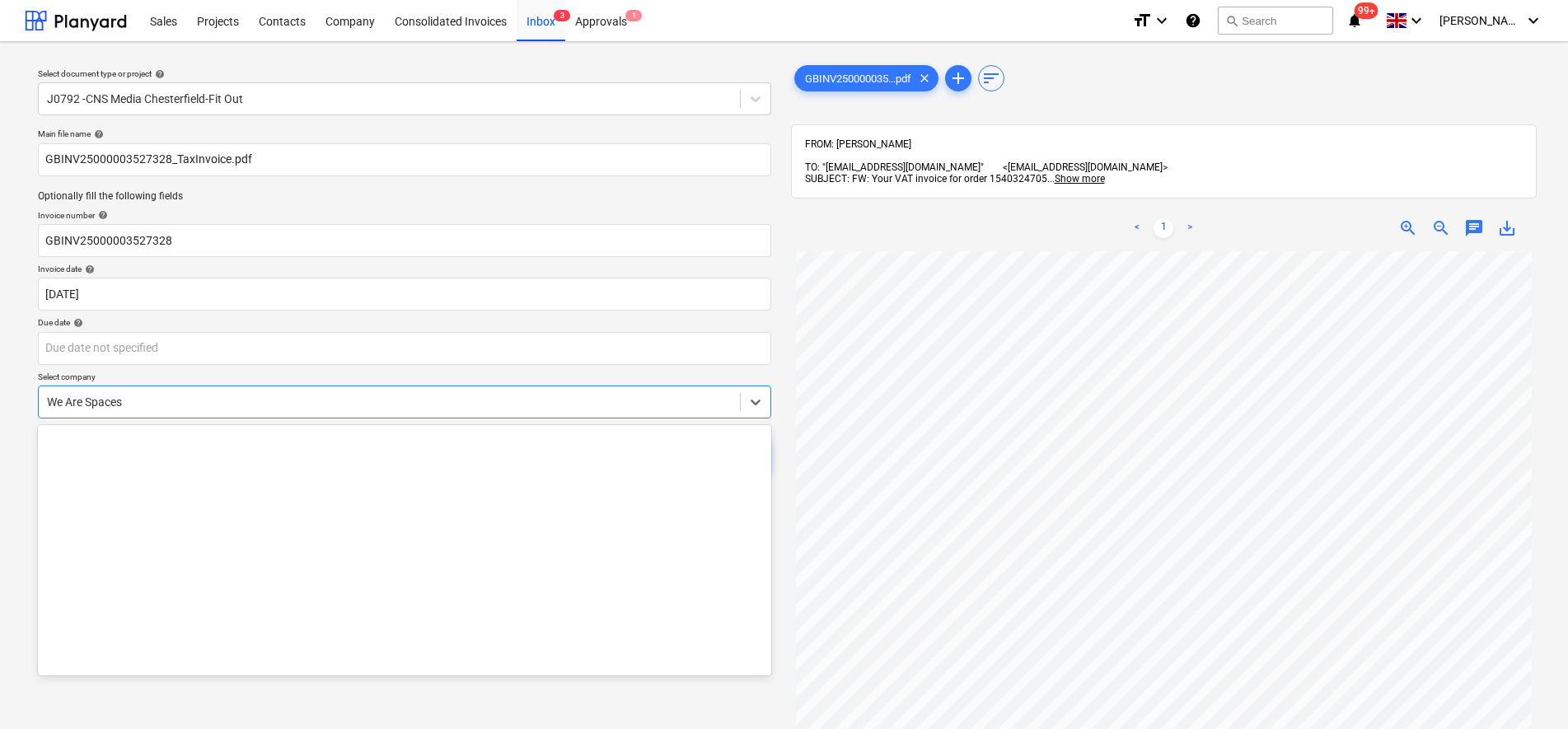
click at [161, 390] on div "We Are Spaces" at bounding box center [389, 402] width 701 height 23
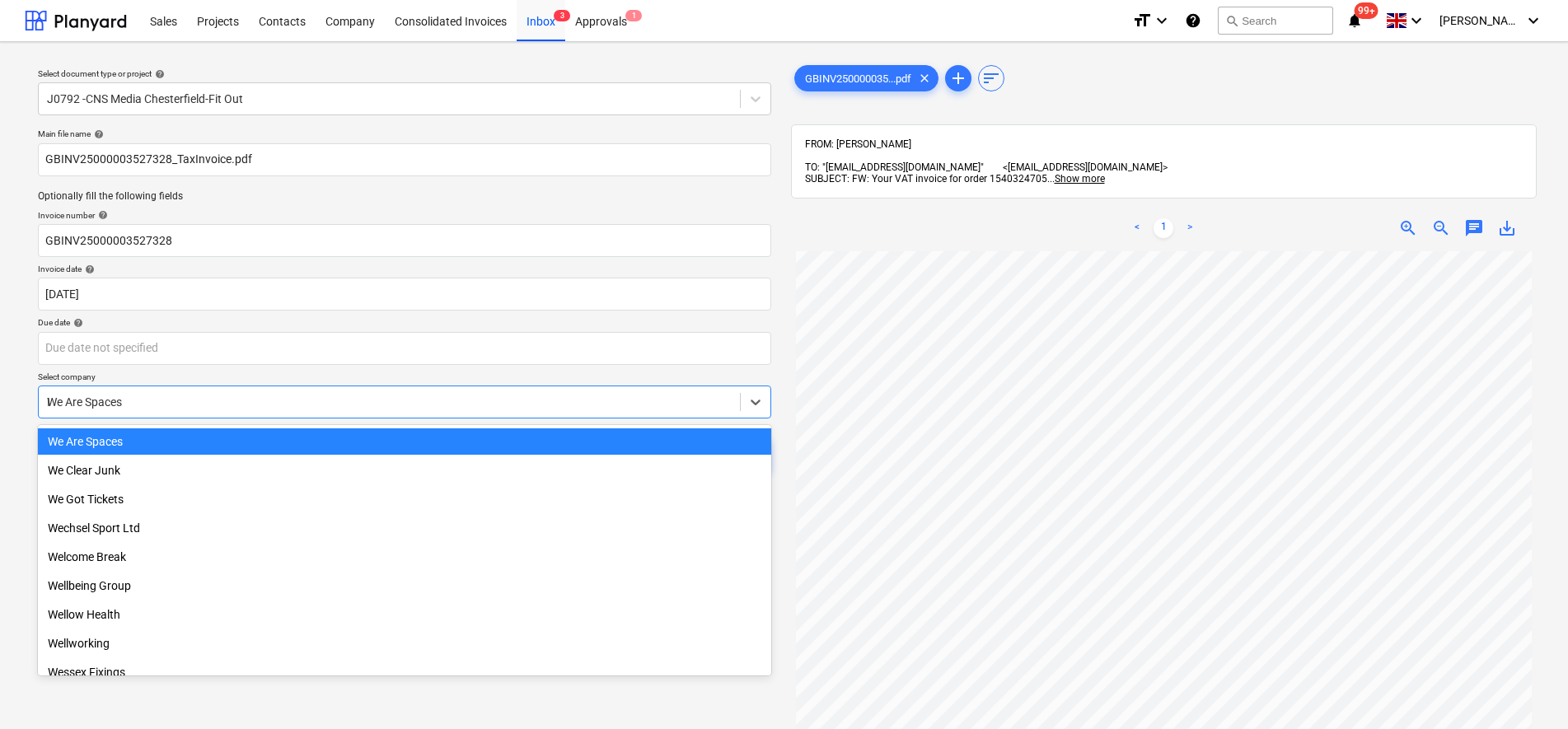
scroll to position [29088, 0]
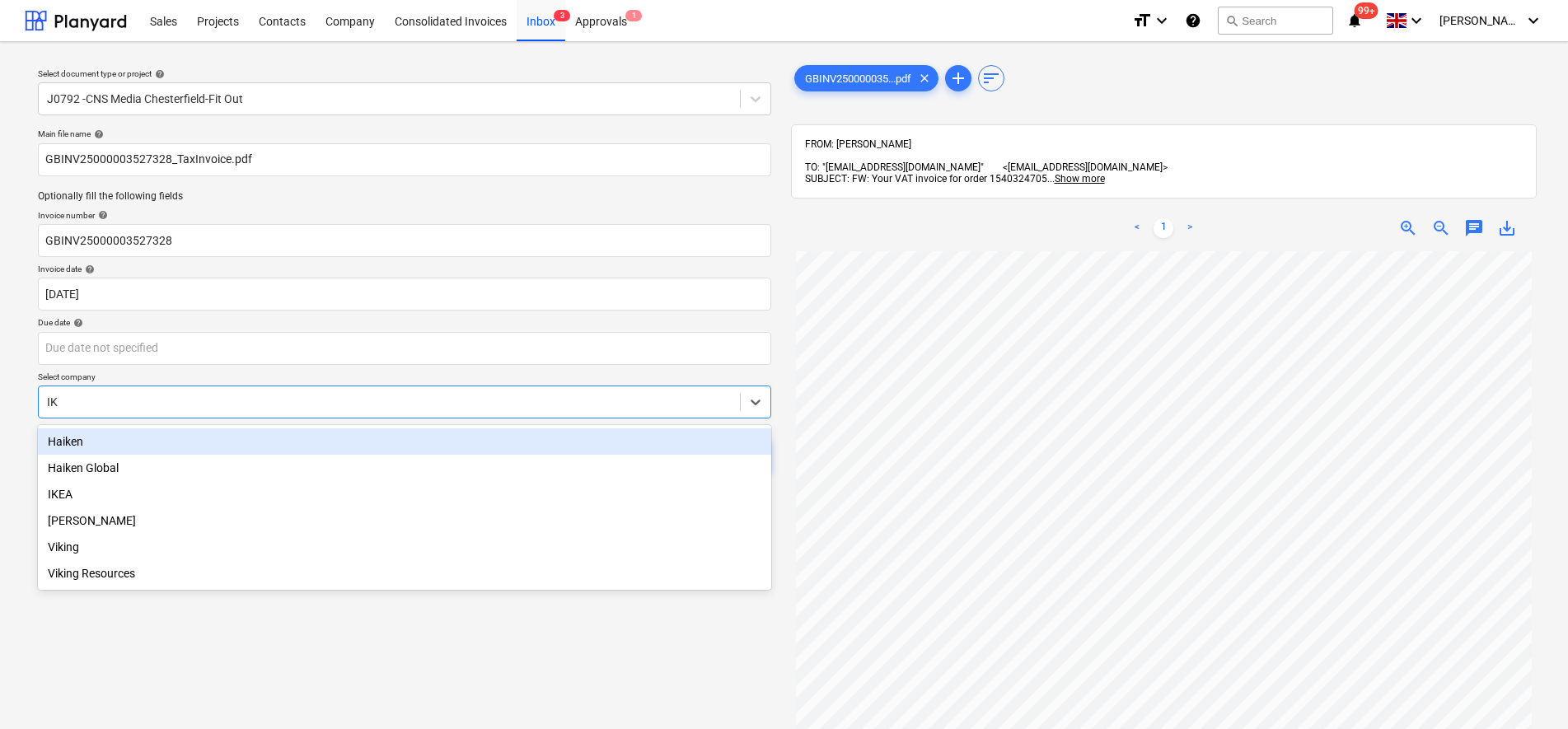
type input "IKE"
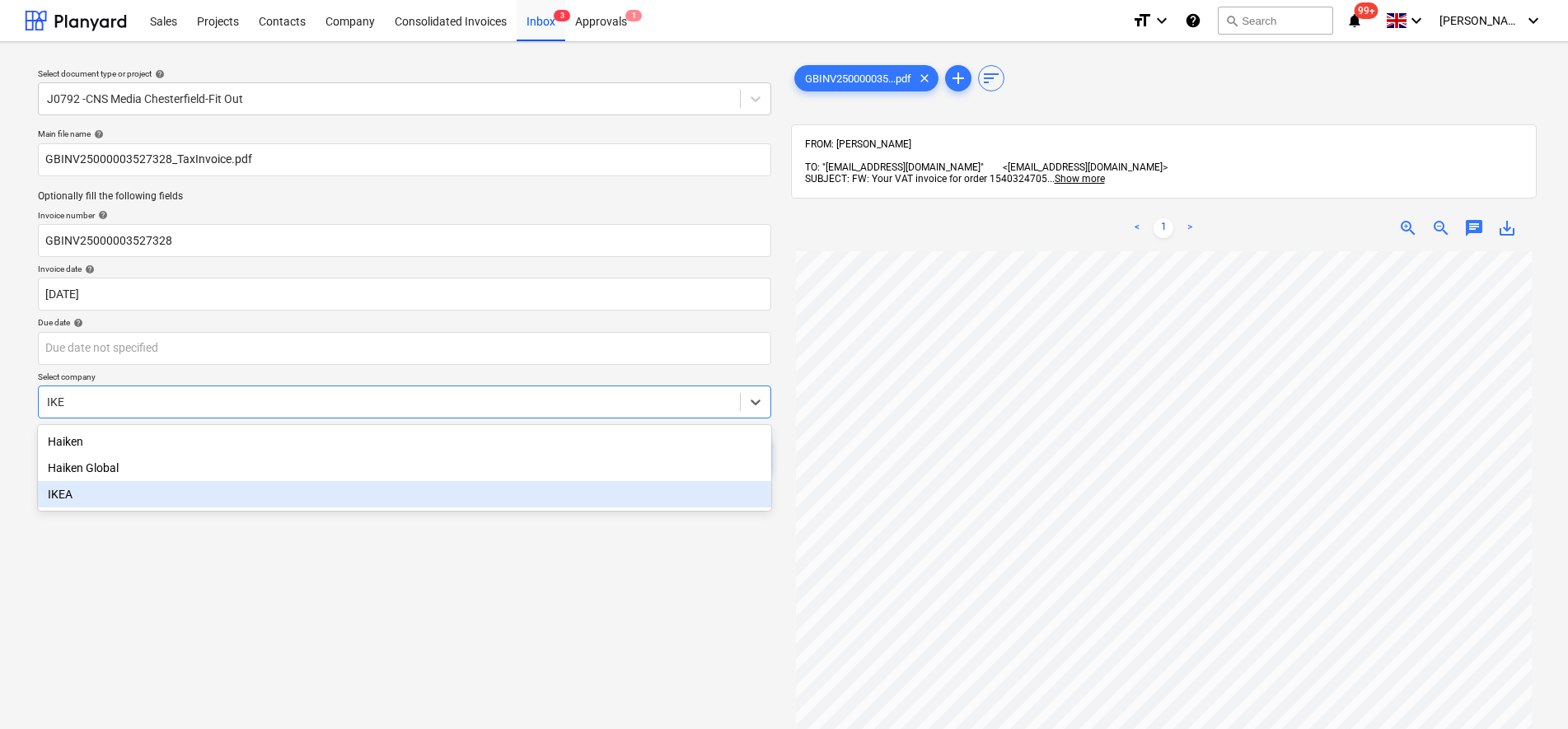
click at [142, 487] on div "IKEA" at bounding box center [404, 495] width 733 height 27
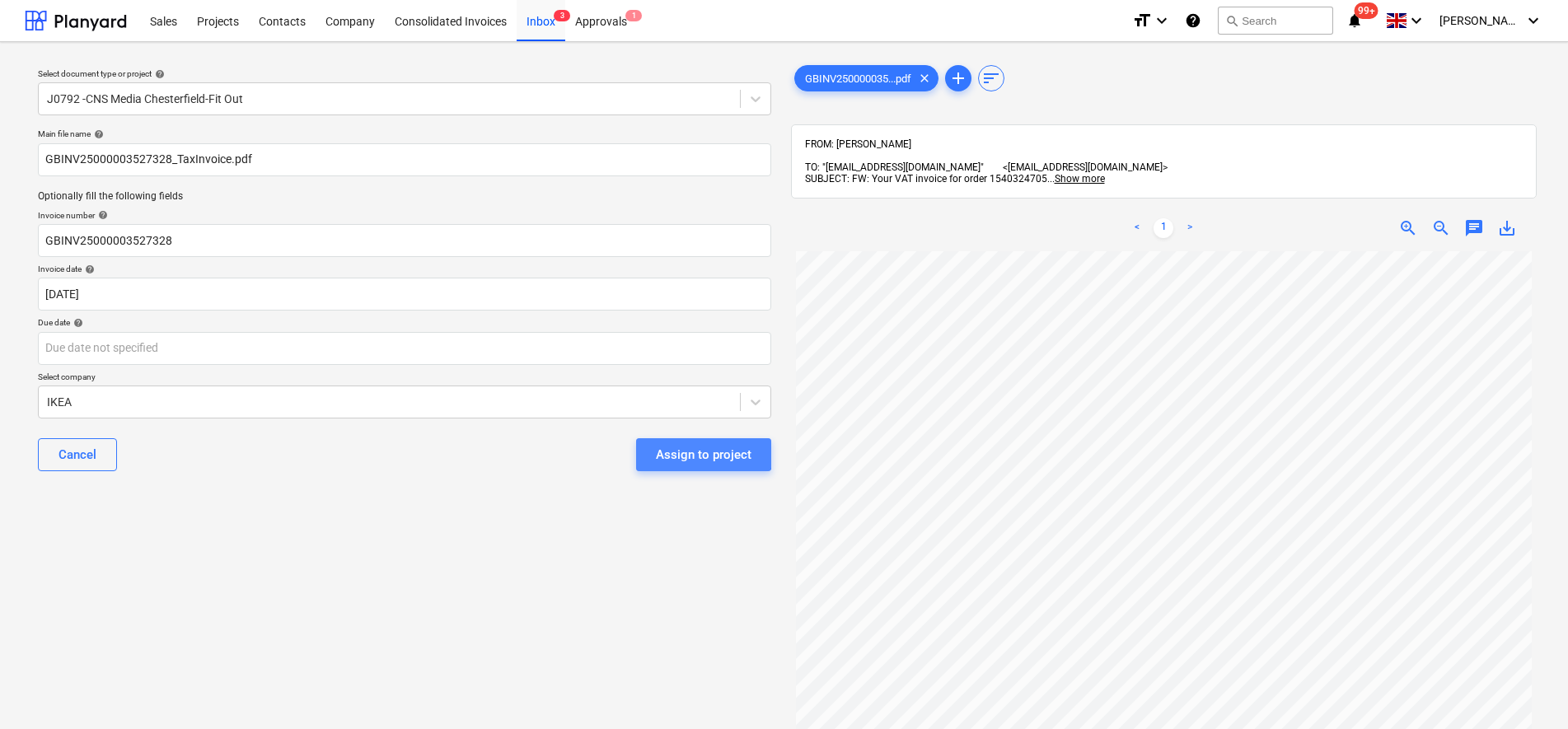
click at [673, 439] on button "Assign to project" at bounding box center [703, 455] width 135 height 33
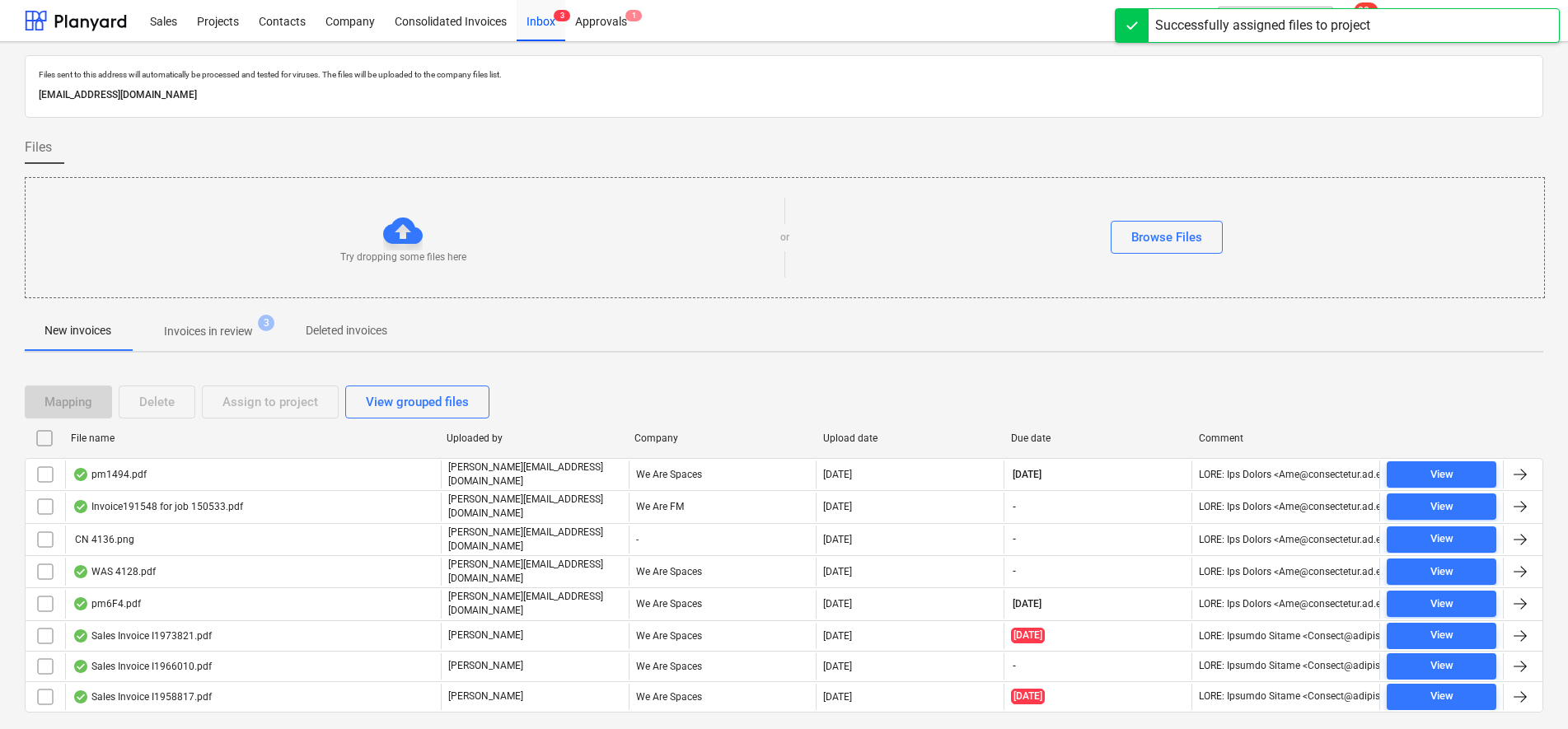
click at [246, 333] on p "Invoices in review" at bounding box center [208, 332] width 89 height 17
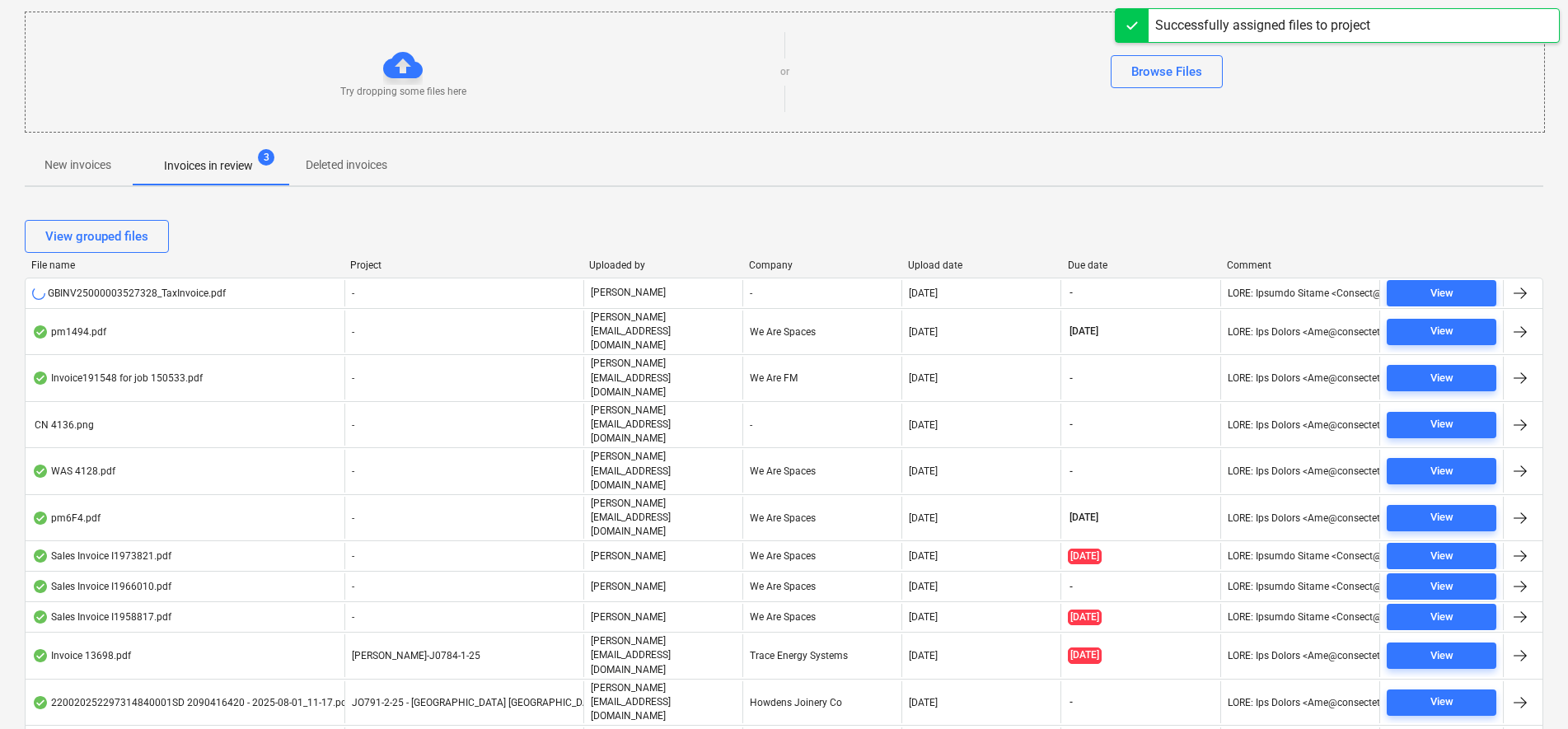
scroll to position [201, 0]
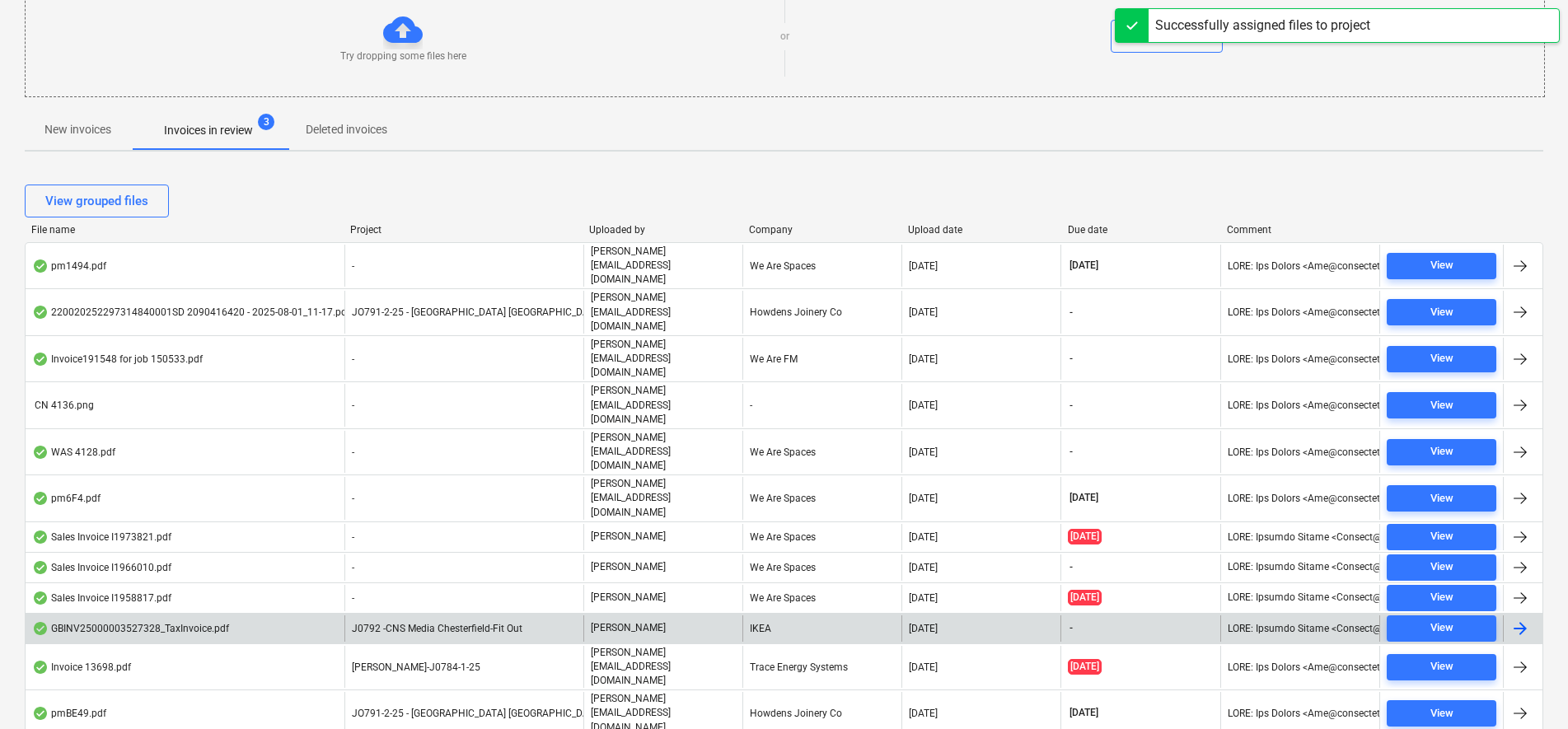
click at [800, 615] on div "IKEA" at bounding box center [822, 628] width 159 height 27
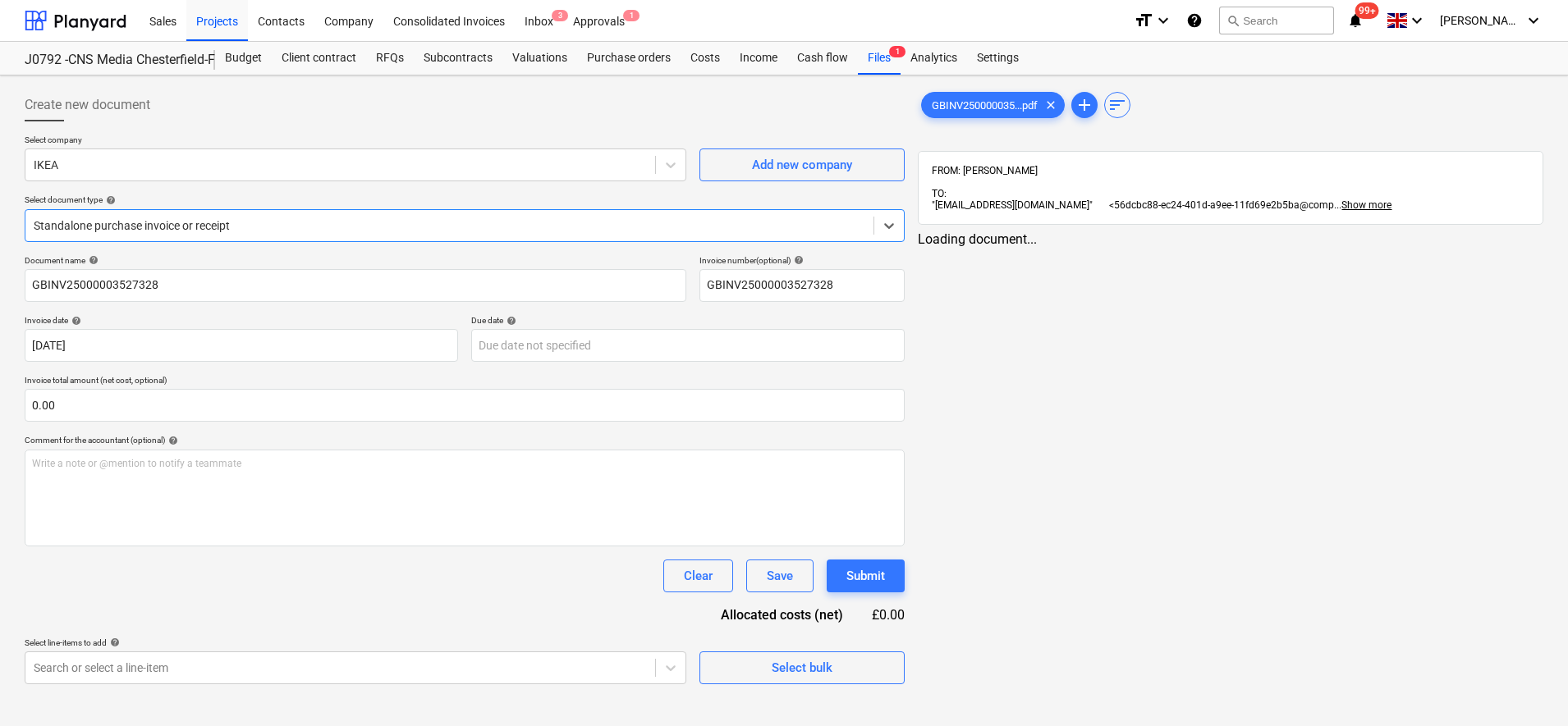
click at [184, 227] on div at bounding box center [449, 225] width 832 height 16
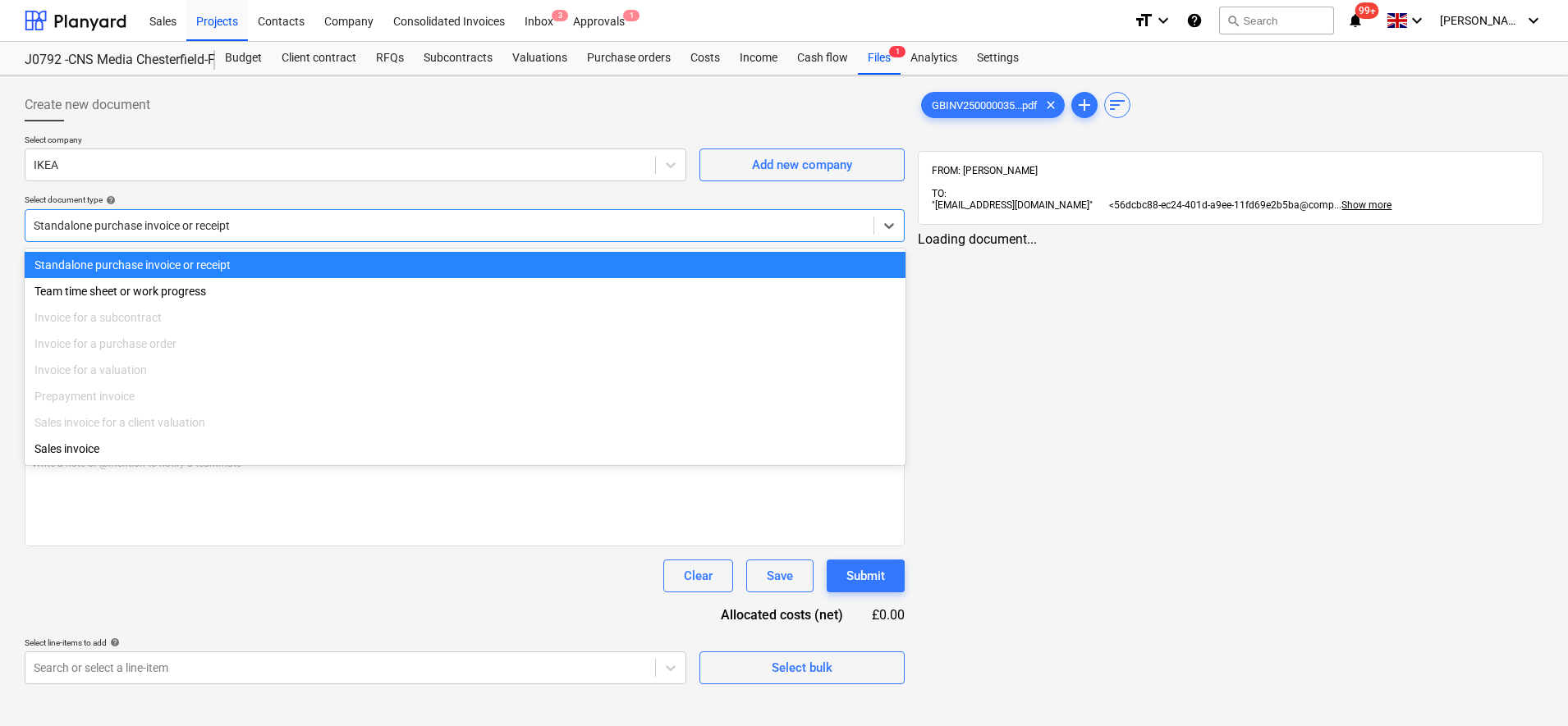
click at [184, 227] on div at bounding box center [449, 225] width 832 height 16
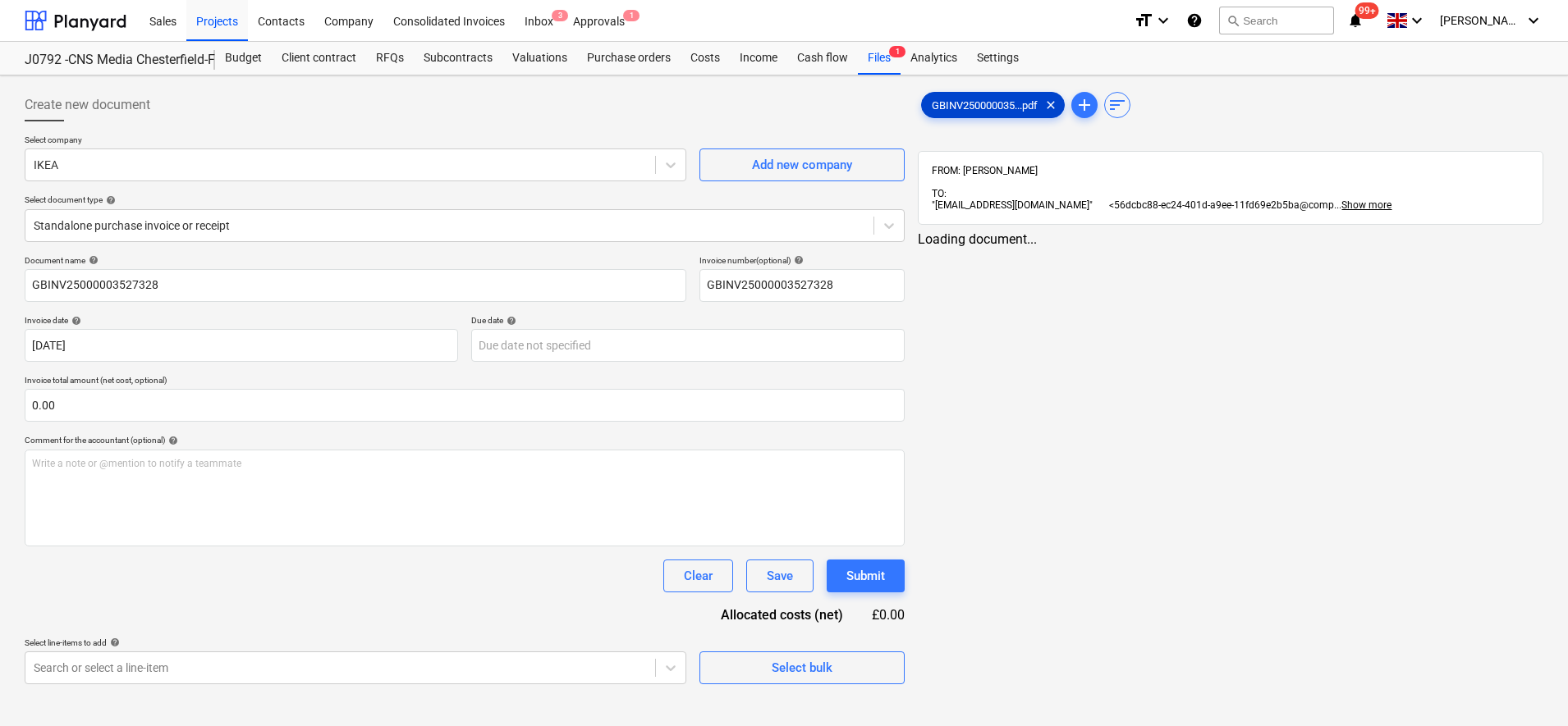
click at [985, 101] on span "GBINV250000035...pdf" at bounding box center [984, 106] width 125 height 12
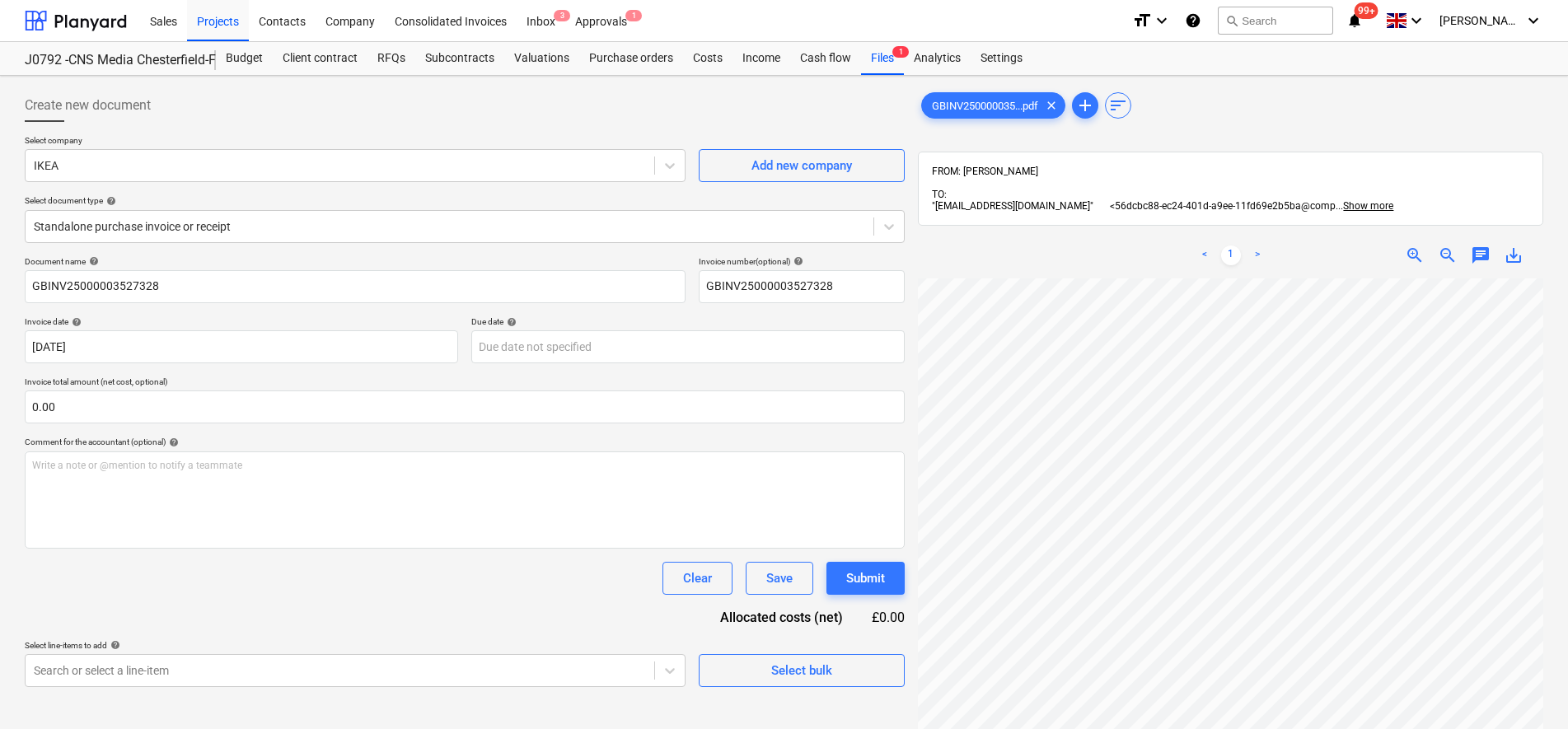
click at [1210, 253] on div "< 1 > zoom_in zoom_out chat 0 save_alt" at bounding box center [1230, 597] width 625 height 729
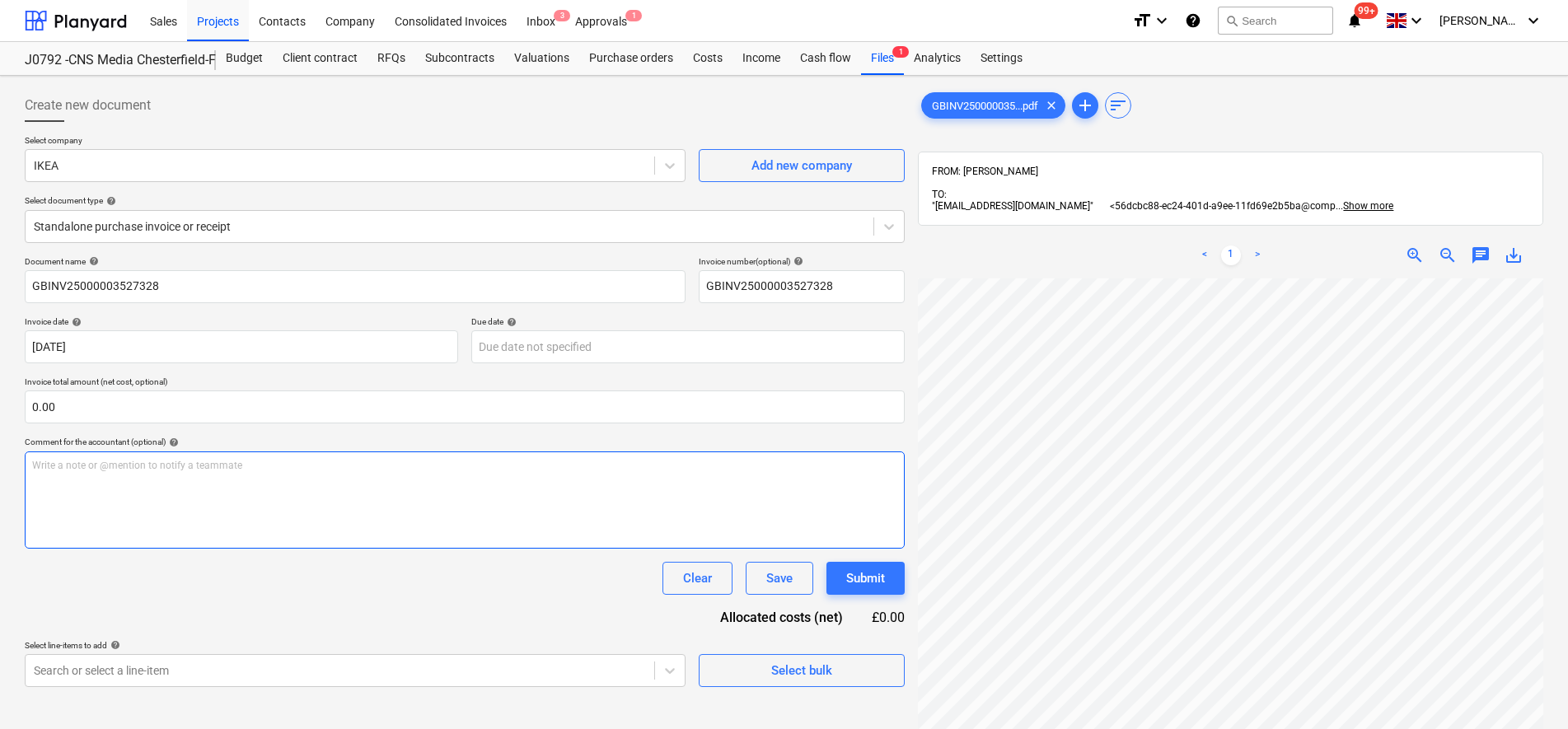
scroll to position [370, 0]
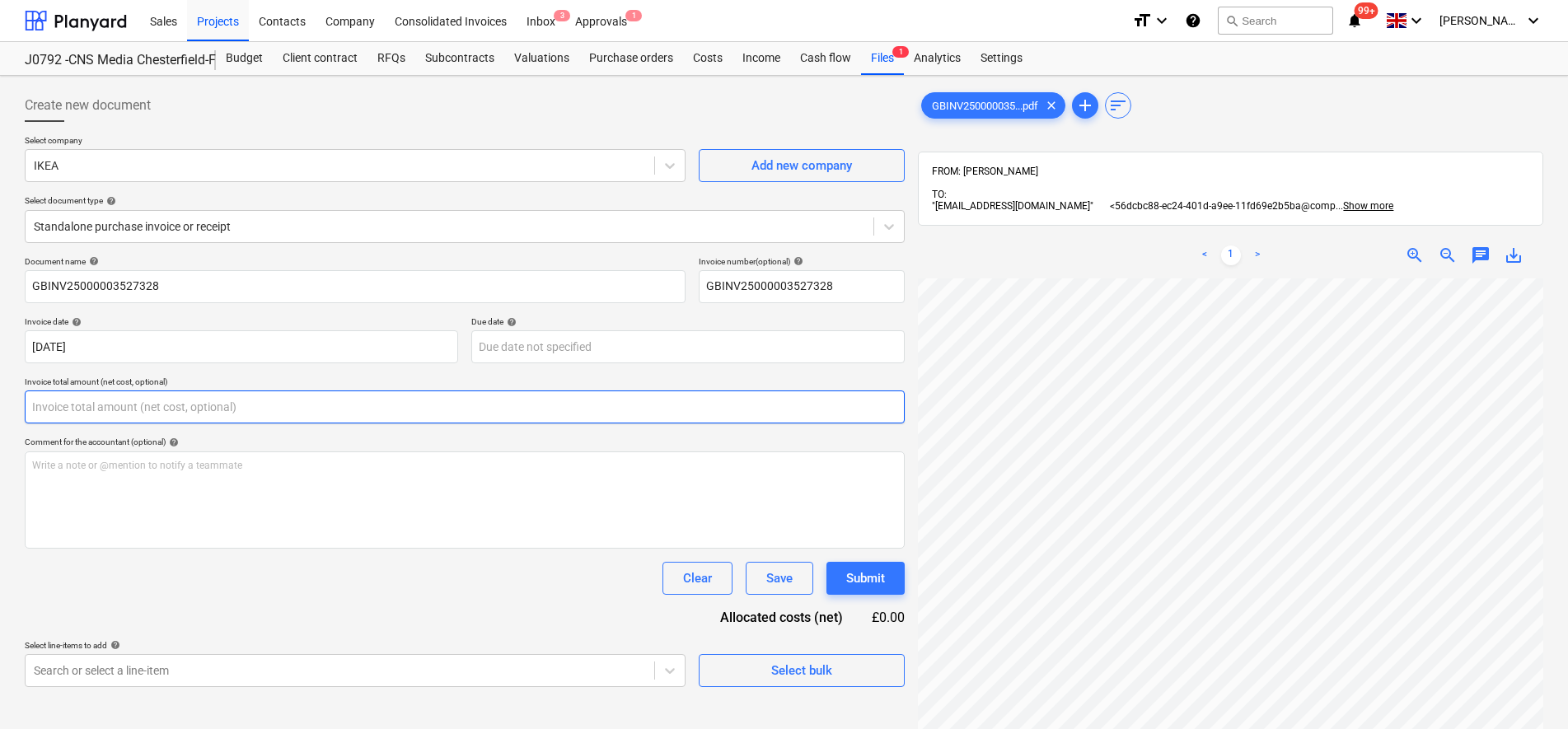
click at [84, 399] on input "text" at bounding box center [464, 407] width 880 height 33
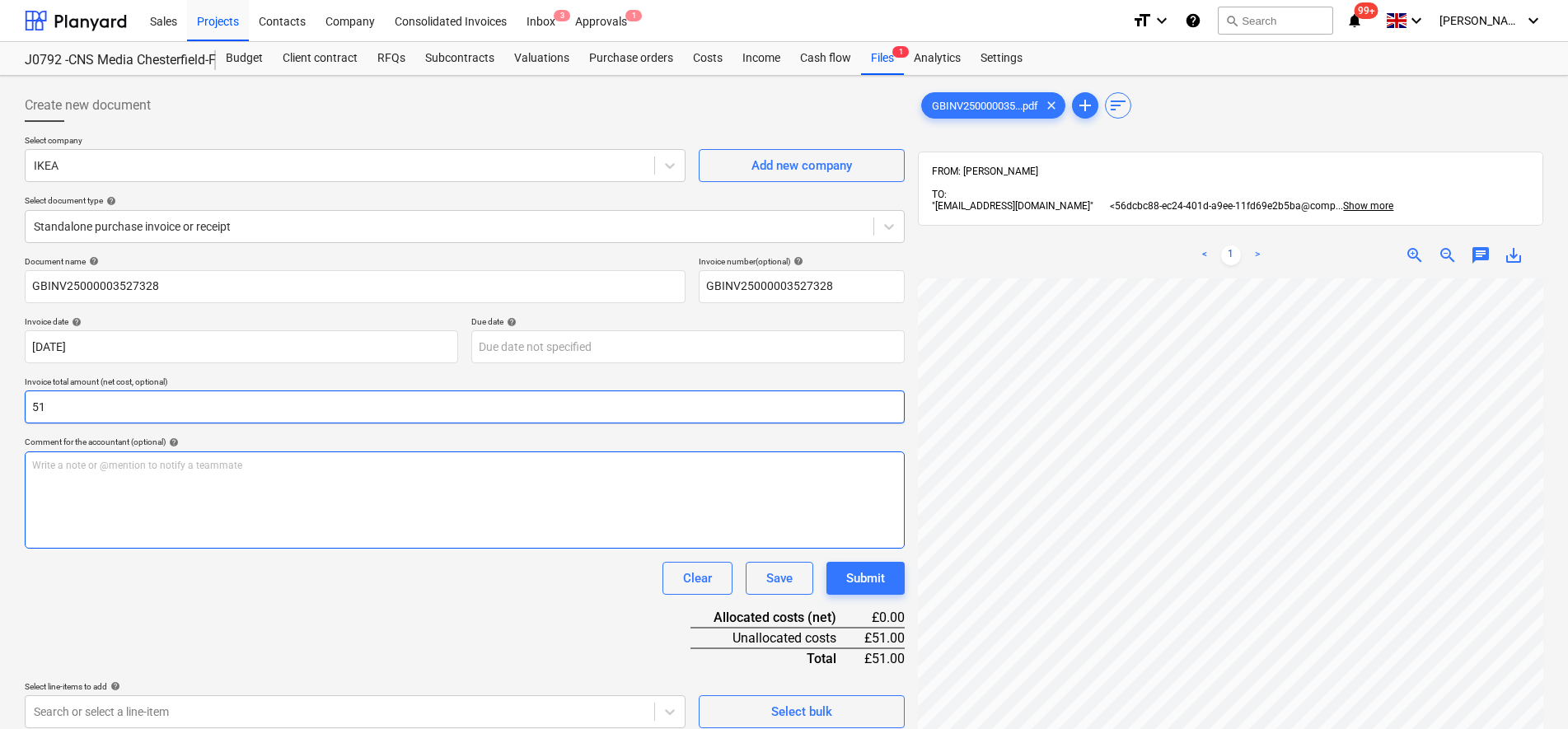
type input "51.00"
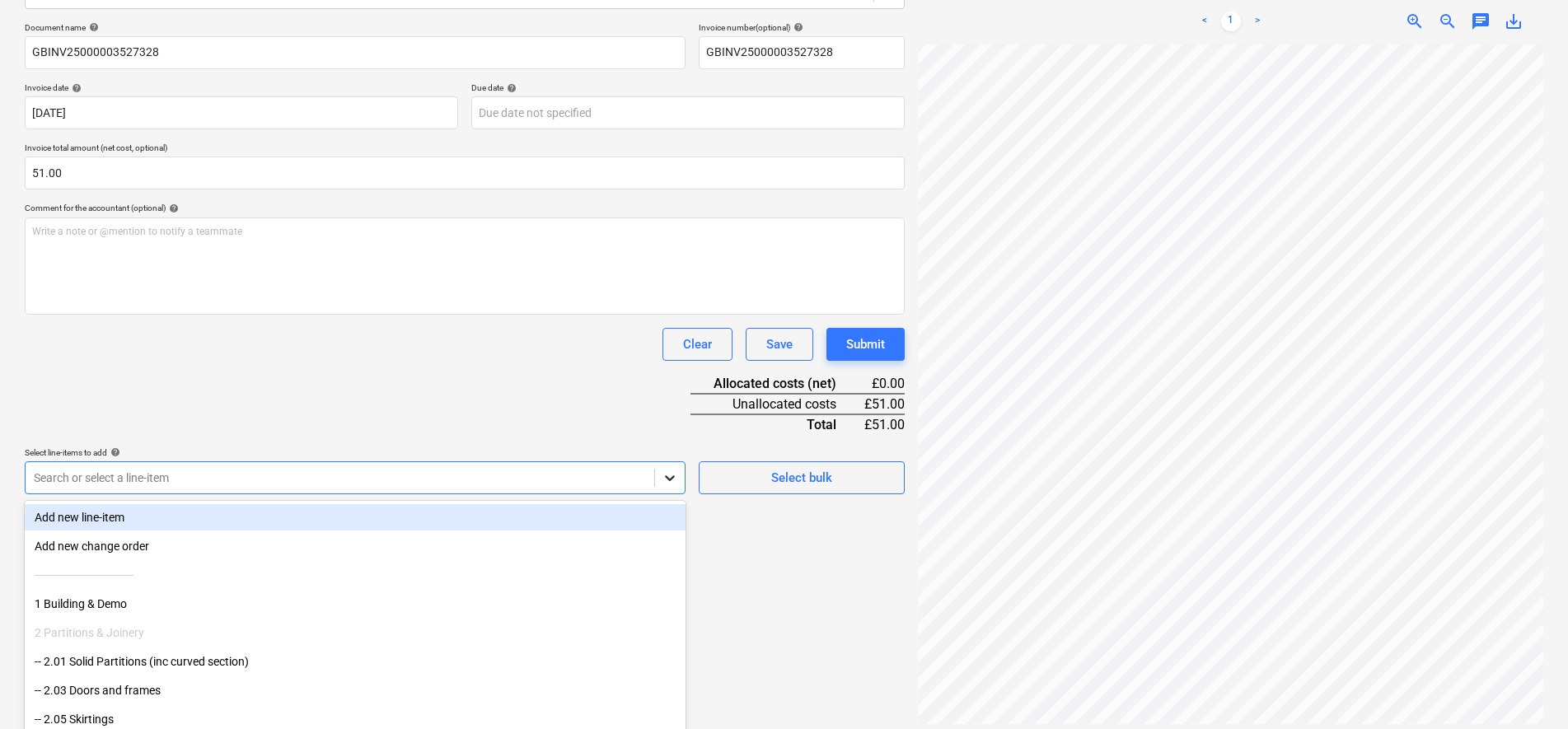
click at [666, 469] on div at bounding box center [669, 478] width 29 height 29
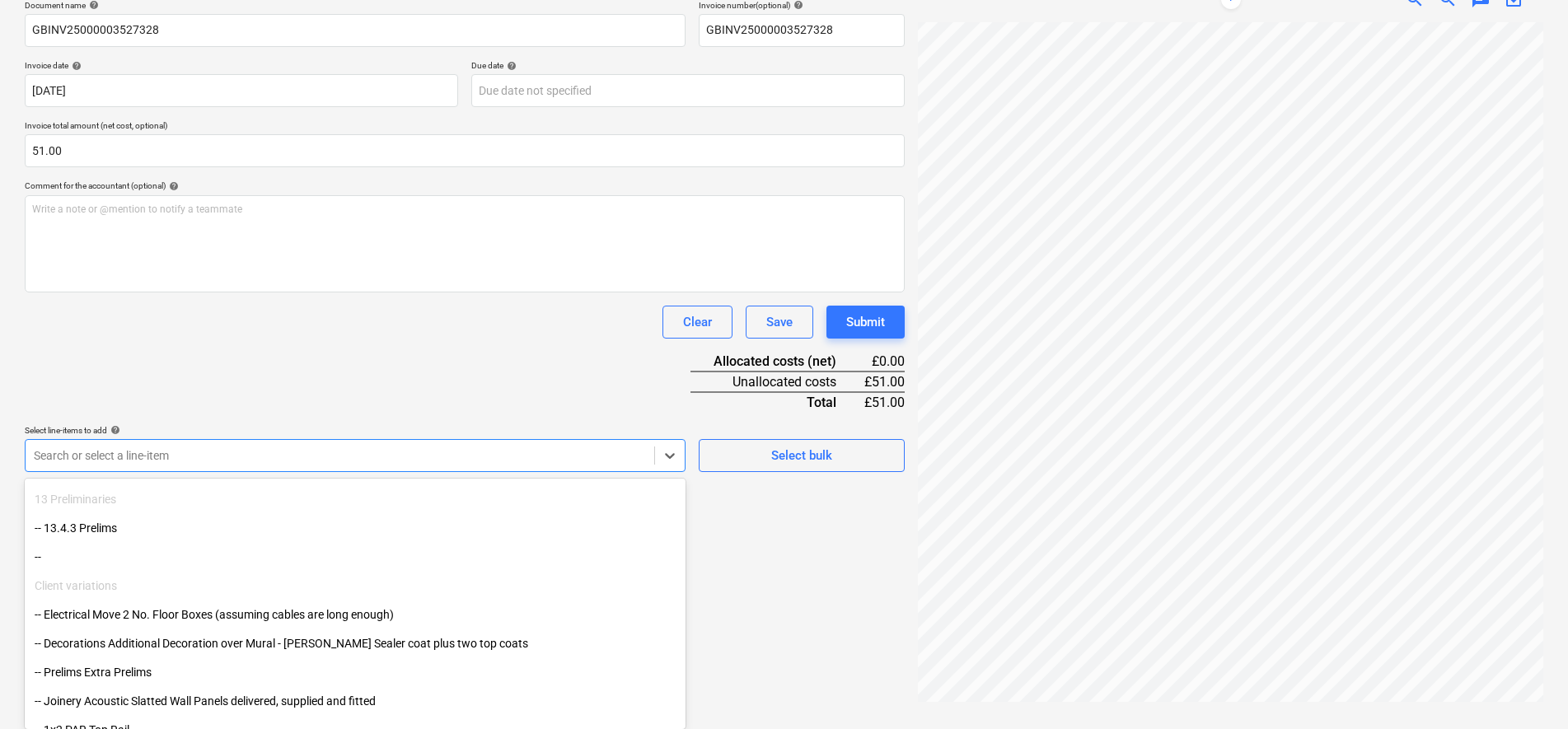
scroll to position [618, 0]
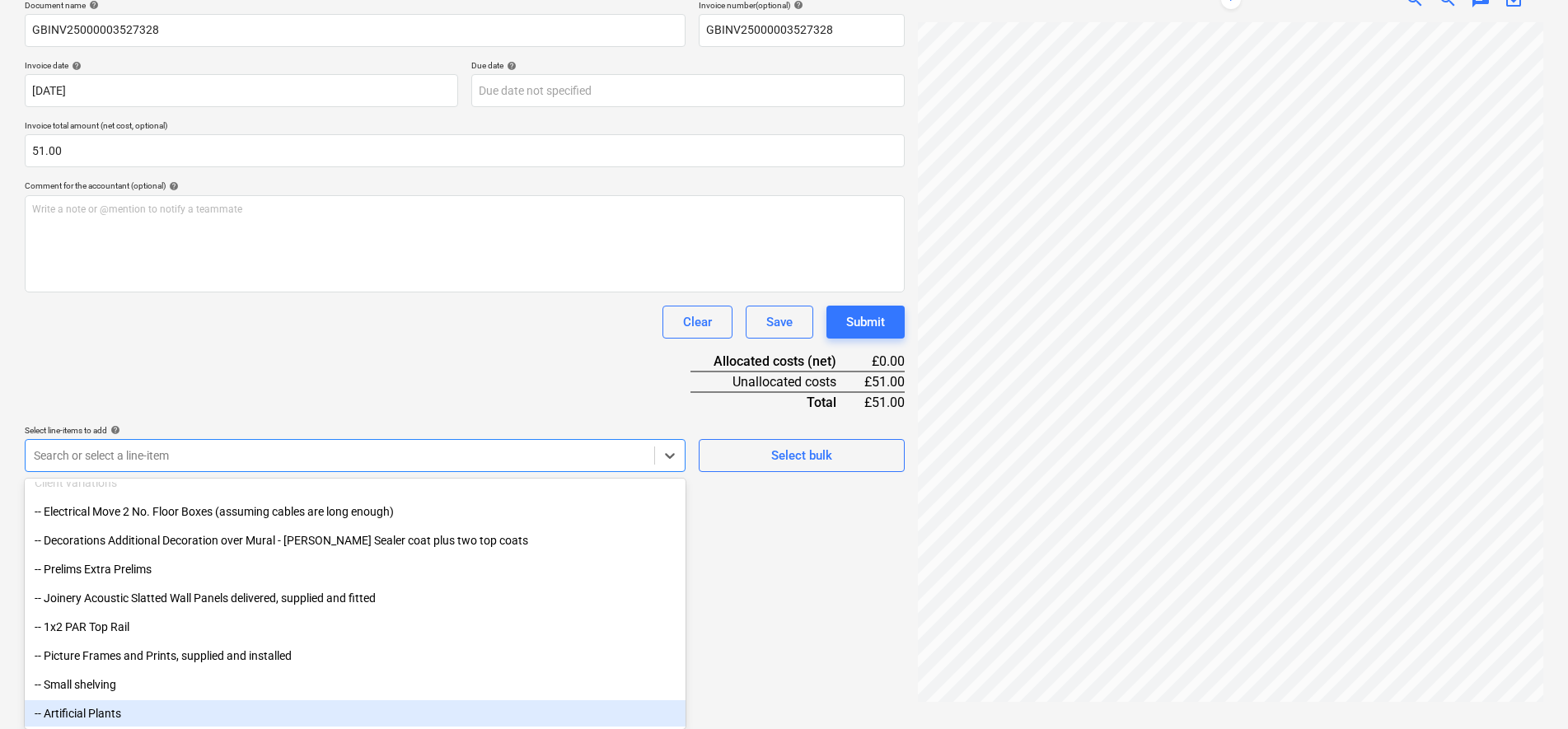
click at [121, 715] on div "-- Artificial Plants" at bounding box center [355, 713] width 661 height 27
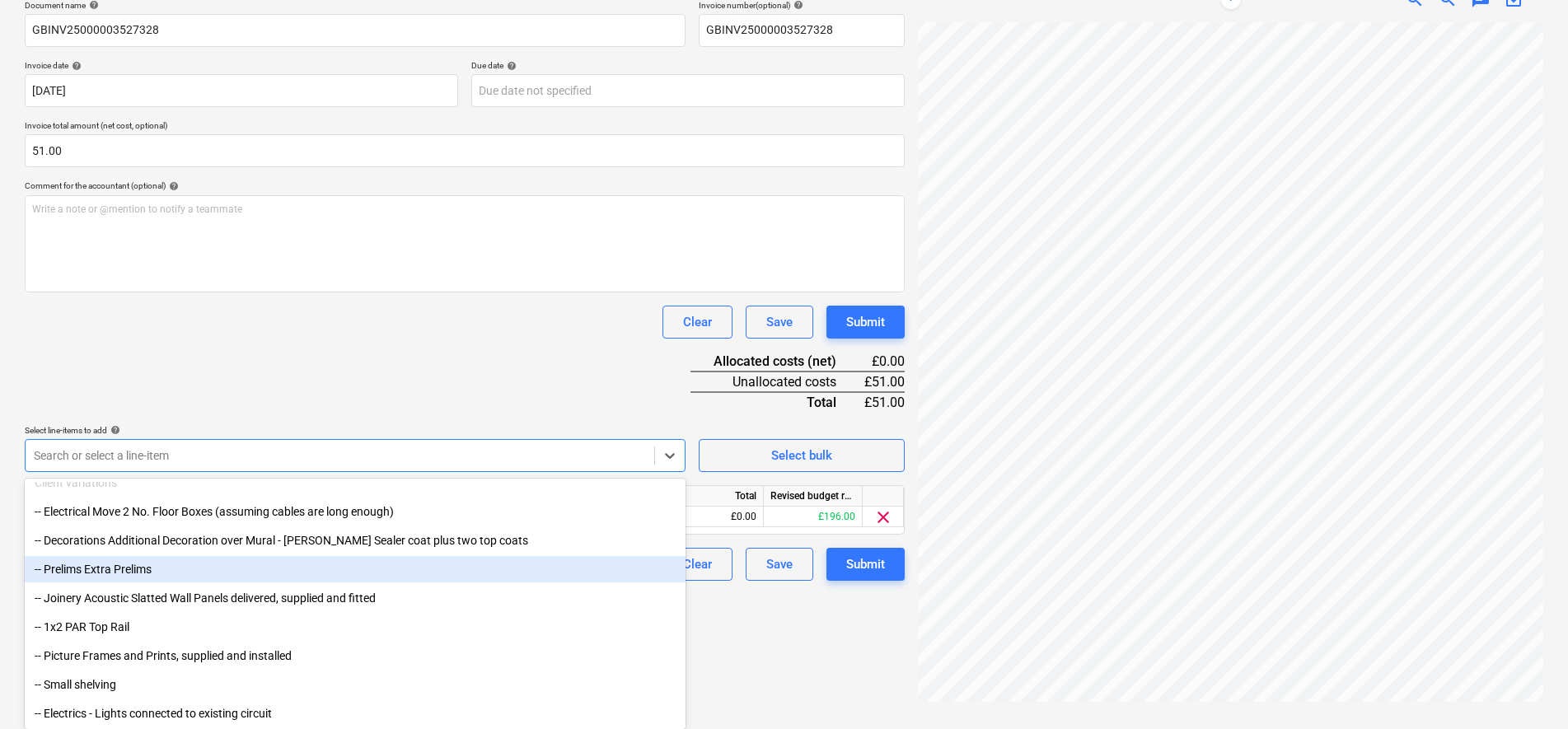
click at [389, 334] on div "Clear Save Submit" at bounding box center [464, 322] width 880 height 33
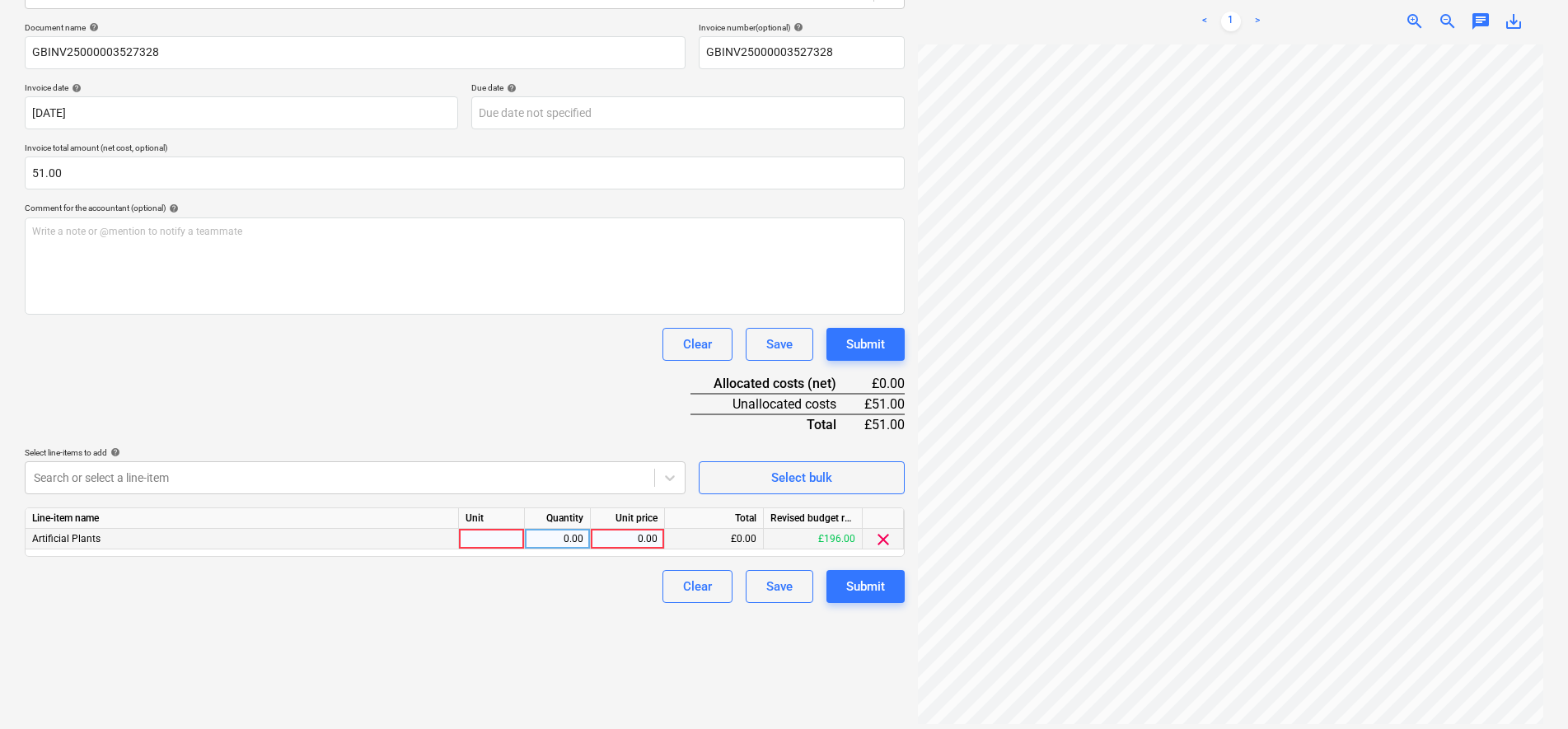
click at [484, 539] on div at bounding box center [492, 539] width 66 height 21
type input "PCS"
type input "42.51"
click at [880, 588] on div "Submit" at bounding box center [865, 587] width 39 height 22
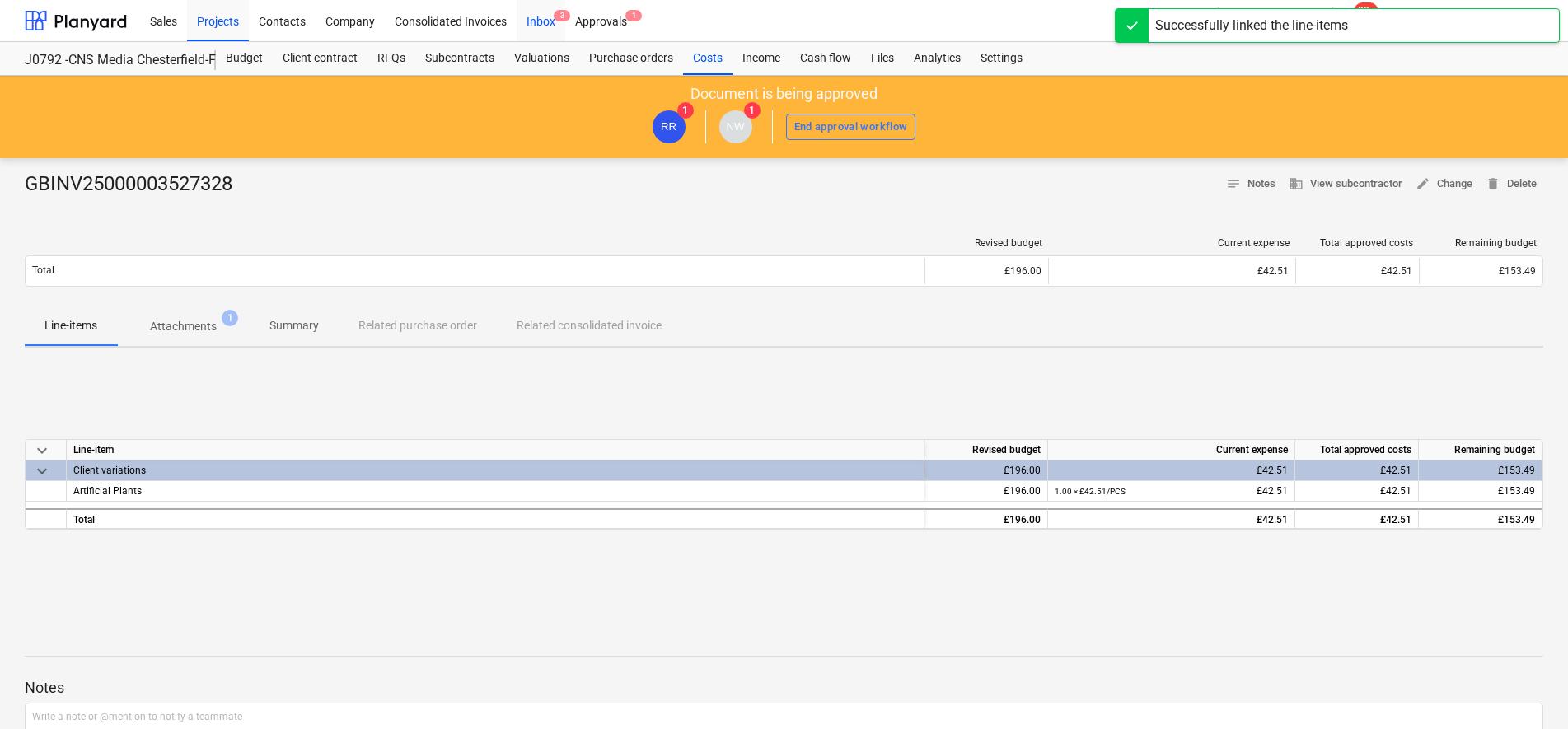
click at [551, 10] on div "Inbox 3" at bounding box center [541, 20] width 48 height 42
